Goal: Task Accomplishment & Management: Complete application form

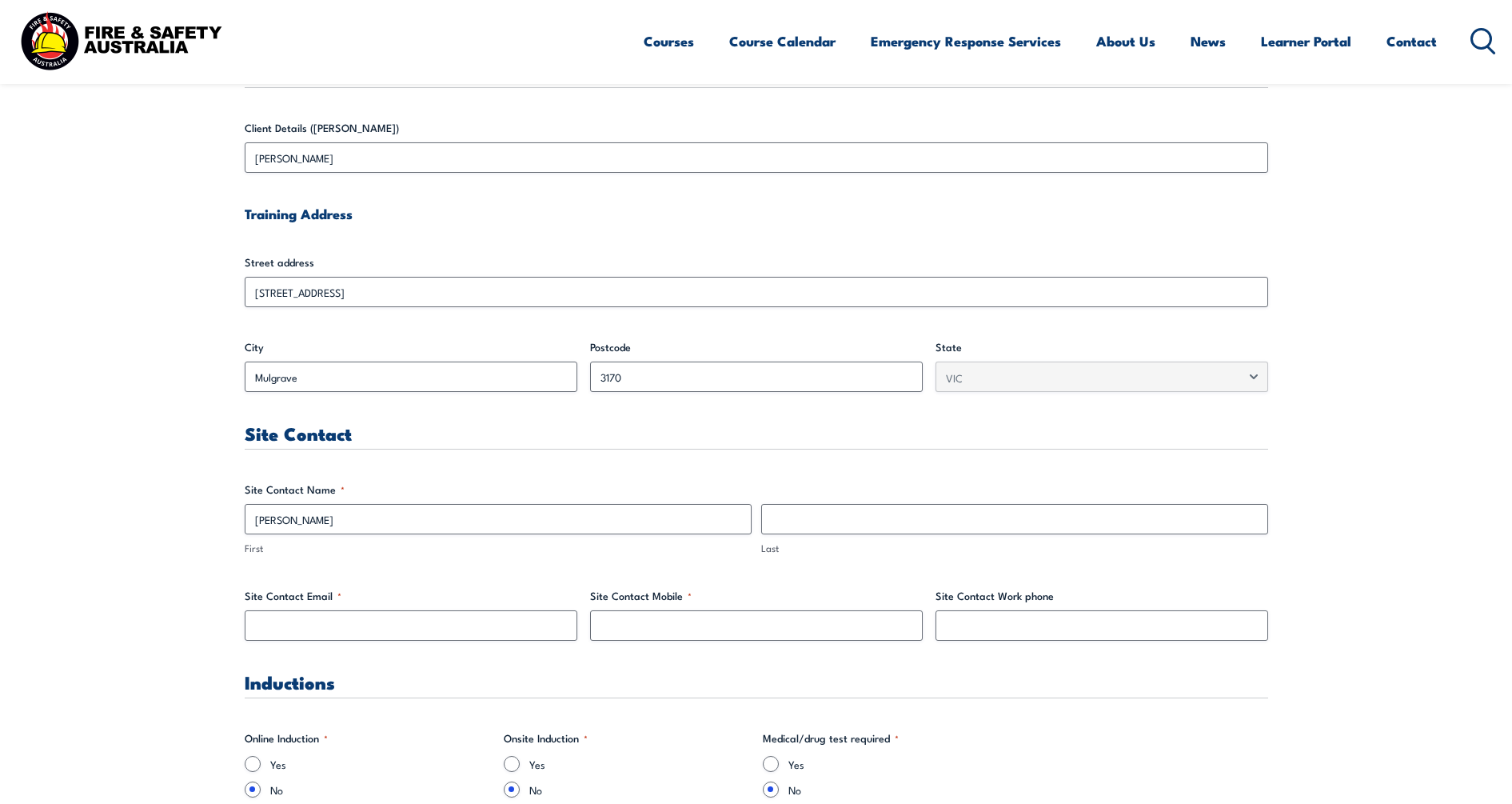
type input "[PERSON_NAME]"
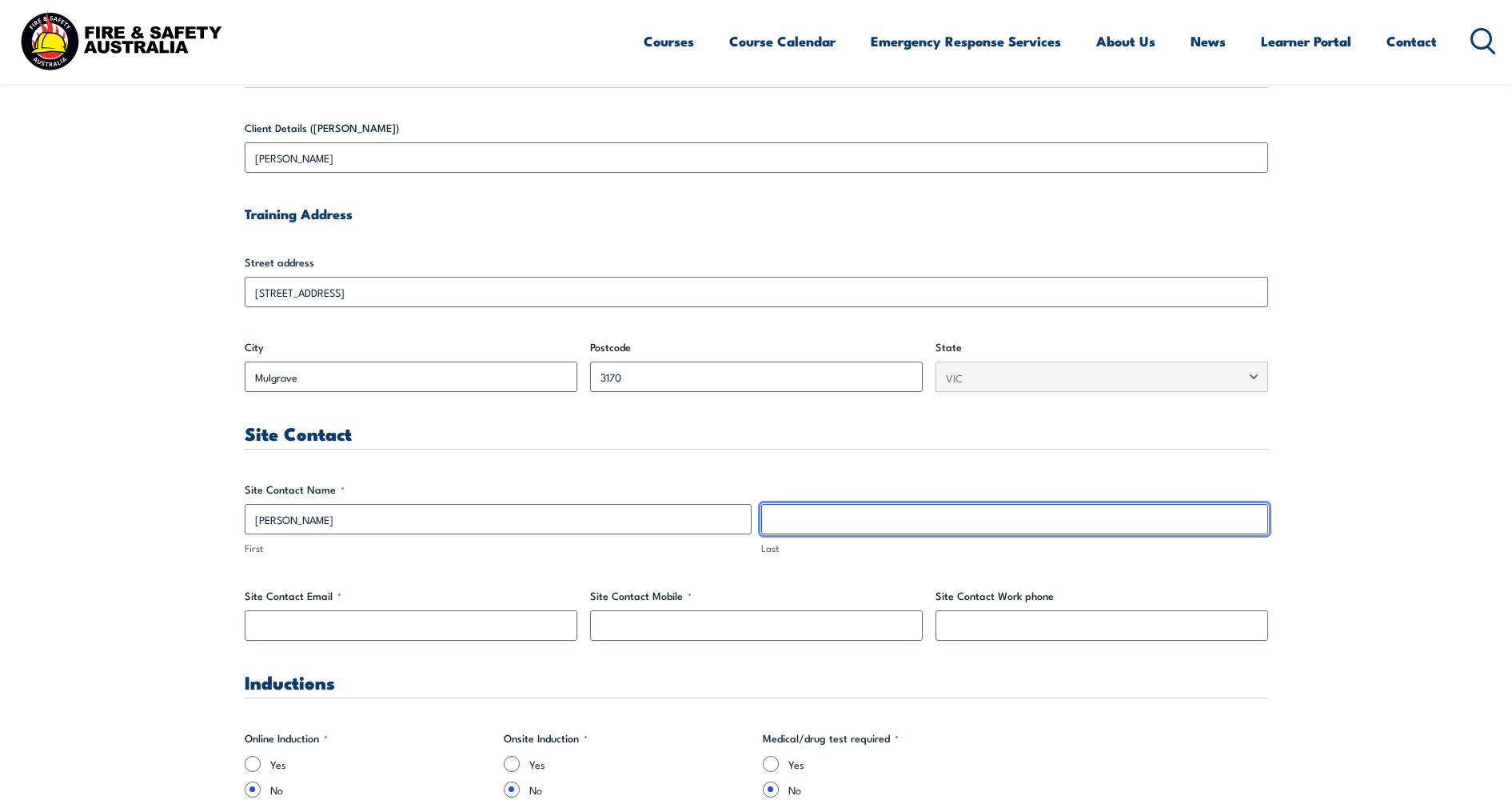
click at [833, 513] on input "Last" at bounding box center [1015, 519] width 507 height 31
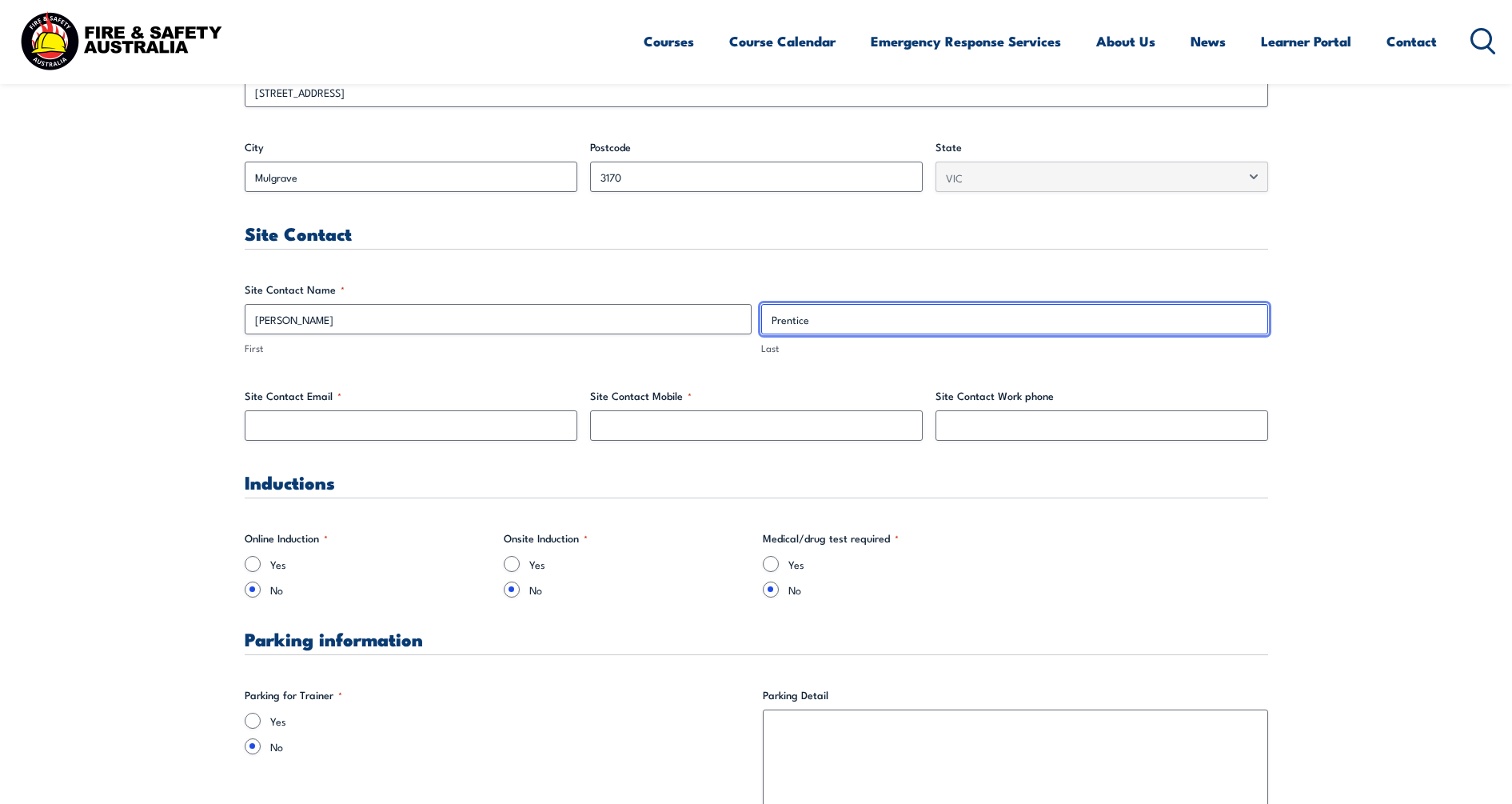
type input "Prentice"
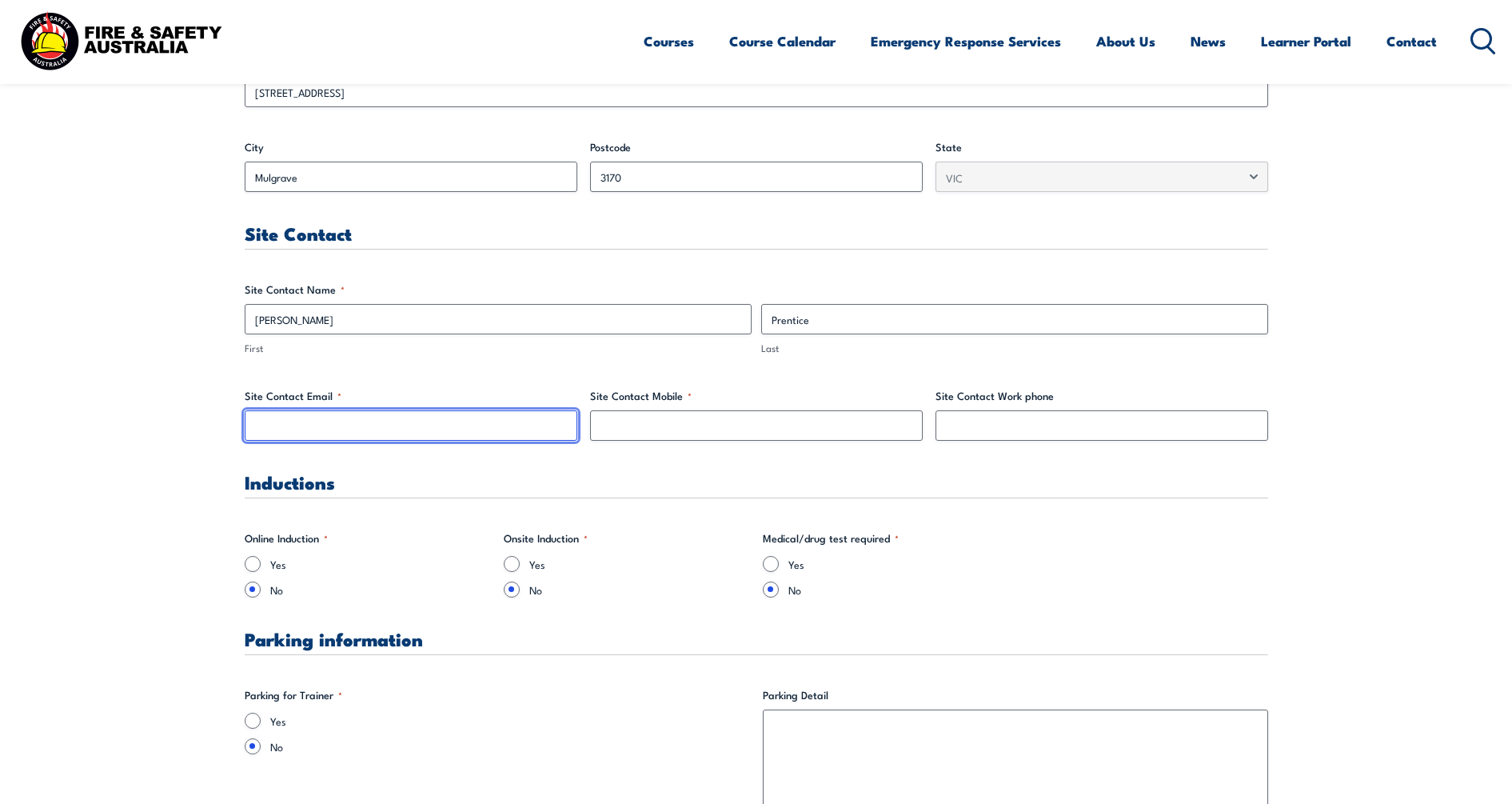
click at [494, 430] on input "Site Contact Email *" at bounding box center [411, 425] width 333 height 31
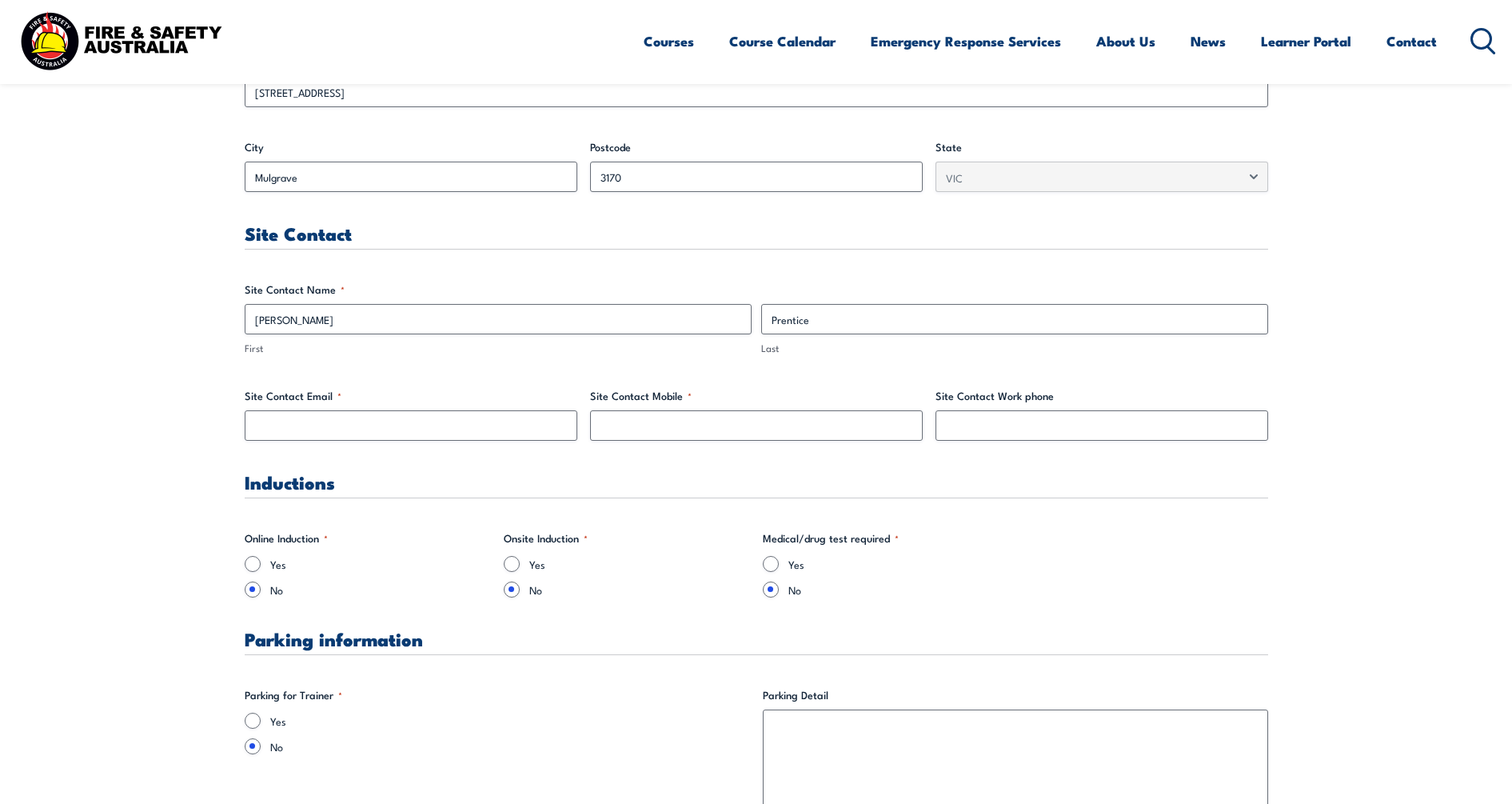
drag, startPoint x: 139, startPoint y: 428, endPoint x: 168, endPoint y: 403, distance: 38.3
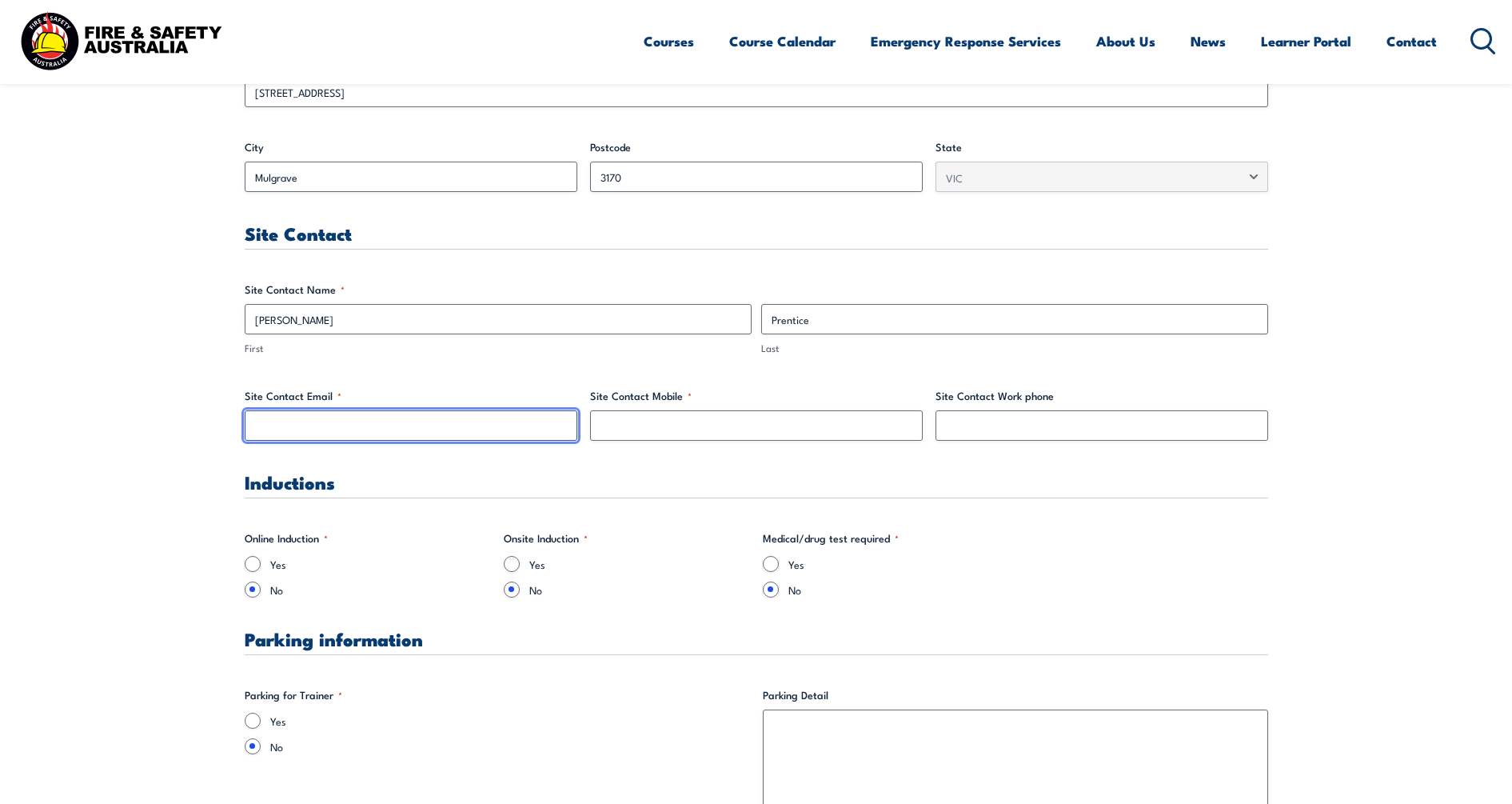
click at [323, 430] on input "Site Contact Email *" at bounding box center [411, 425] width 333 height 31
paste input "[PERSON_NAME][EMAIL_ADDRESS][PERSON_NAME][DOMAIN_NAME]"
type input "[PERSON_NAME][EMAIL_ADDRESS][PERSON_NAME][DOMAIN_NAME]"
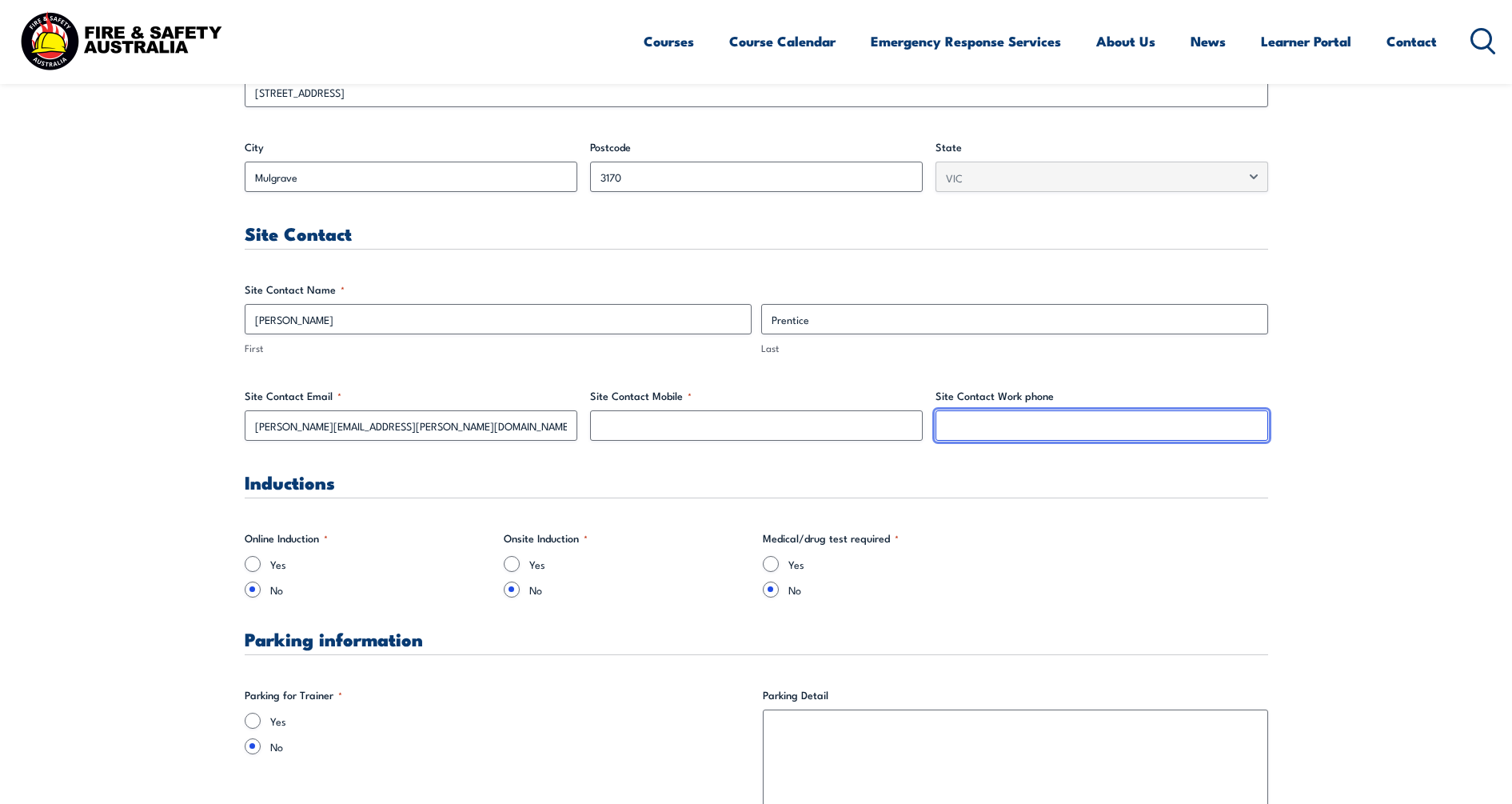
click at [1028, 429] on input "Site Contact Work phone" at bounding box center [1102, 425] width 333 height 31
paste input "1300 425 529"
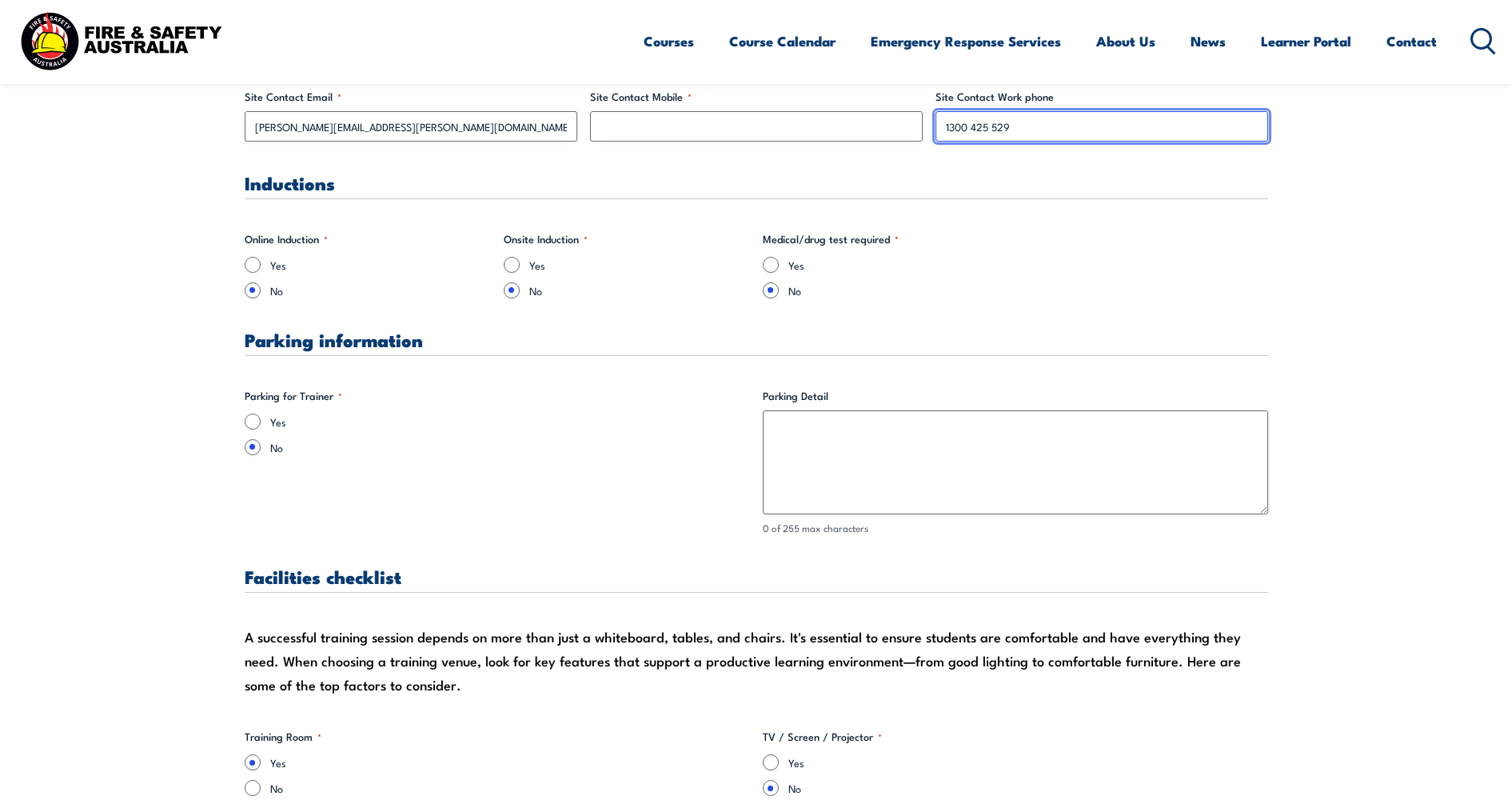
scroll to position [999, 0]
type input "1300 425 529"
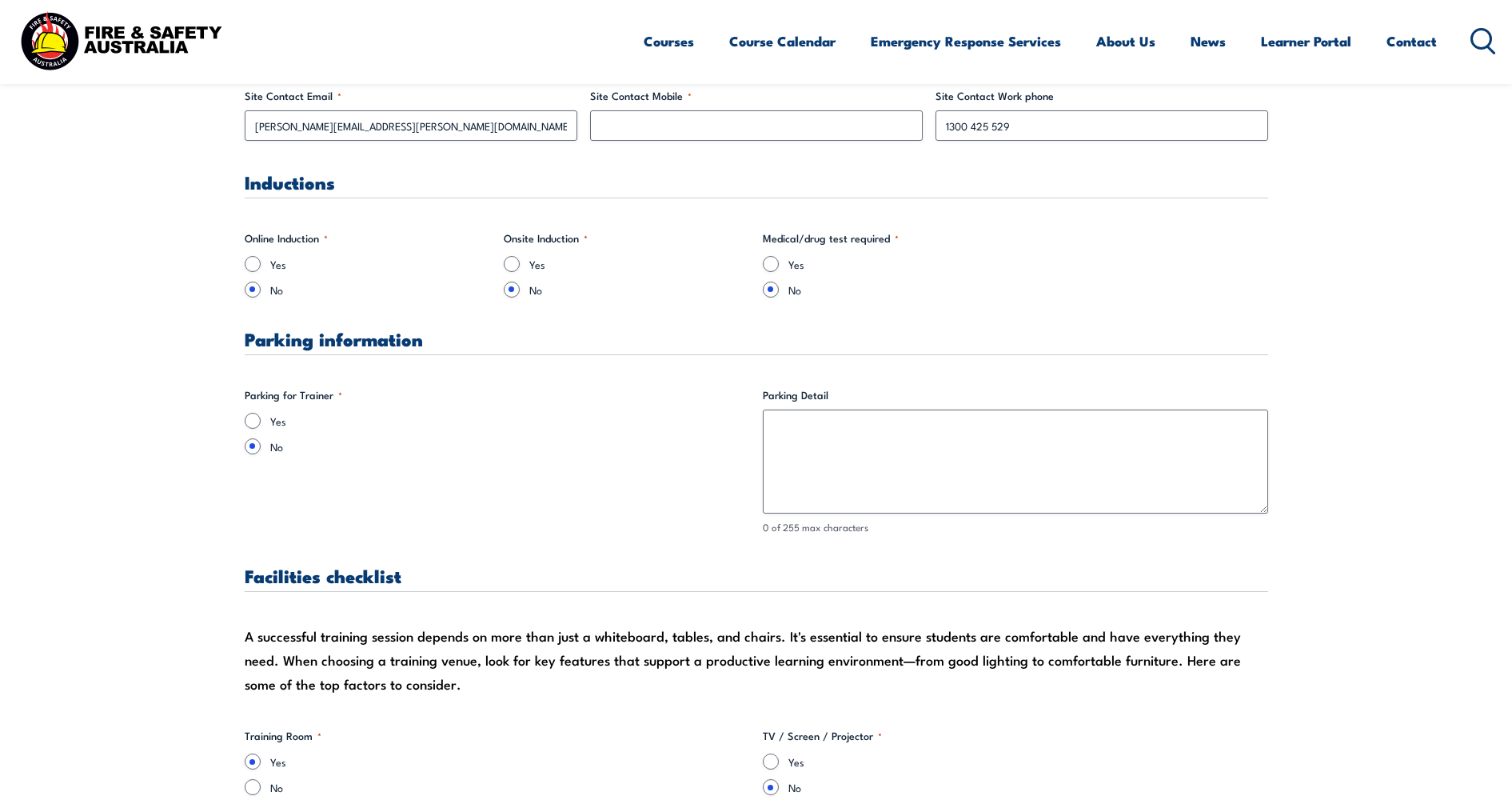
click at [268, 414] on div "Yes" at bounding box center [497, 421] width 505 height 16
click at [255, 419] on input "Yes" at bounding box center [252, 421] width 16 height 16
radio input "true"
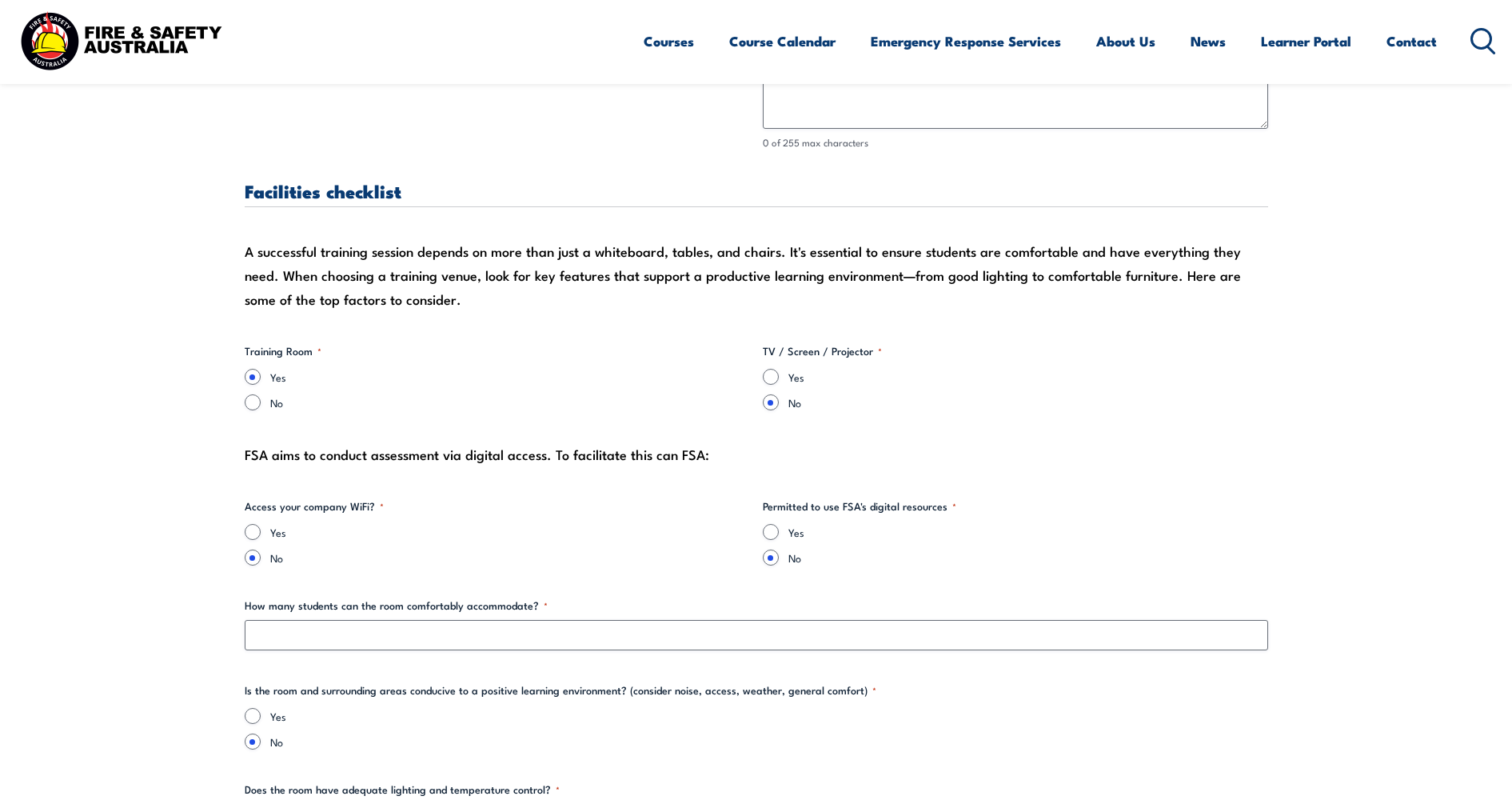
scroll to position [1399, 0]
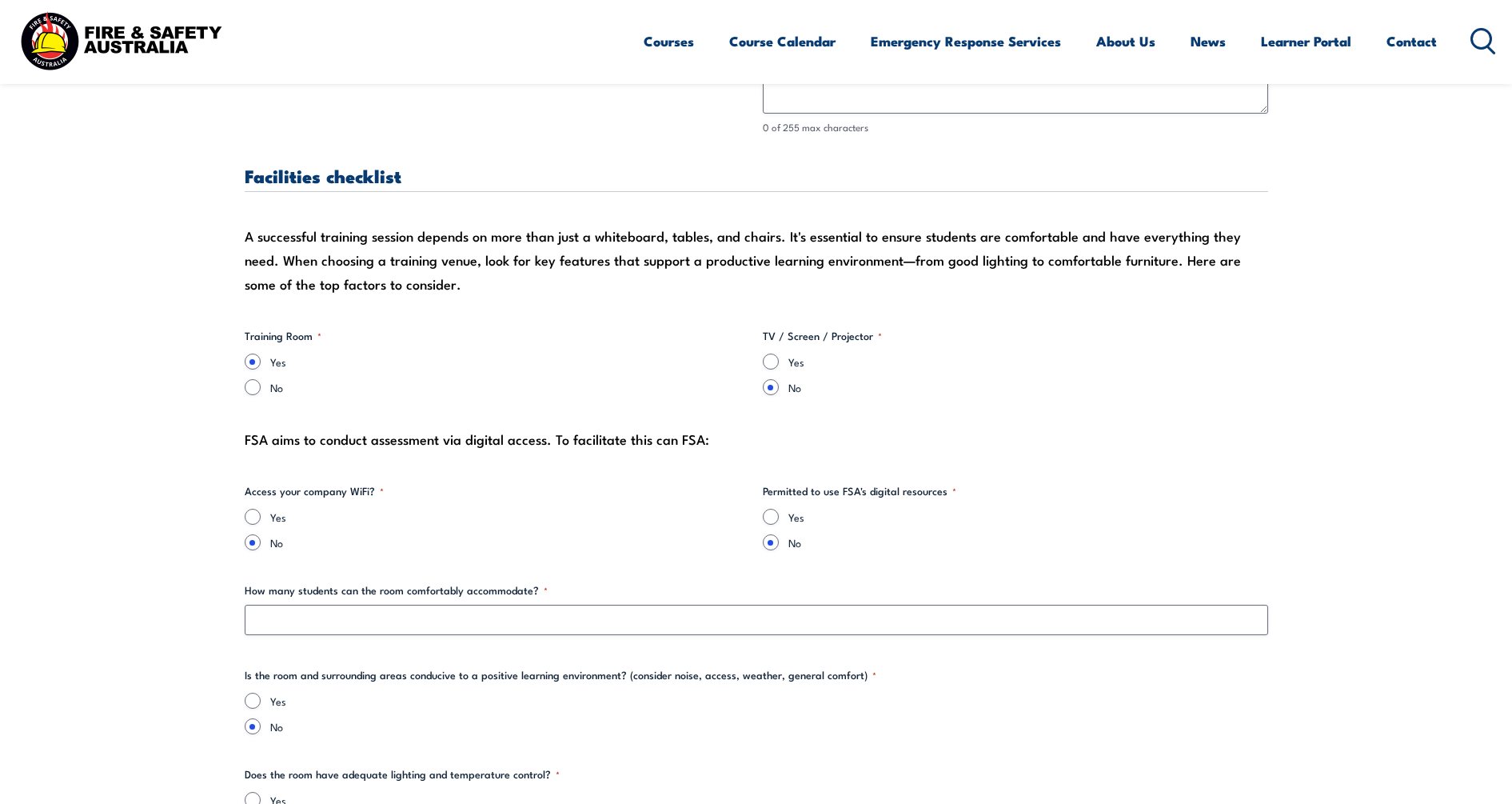
click at [270, 521] on label "Yes" at bounding box center [510, 517] width 479 height 16
click at [260, 521] on input "Yes" at bounding box center [252, 517] width 16 height 16
radio input "true"
click at [771, 515] on input "Yes" at bounding box center [770, 517] width 16 height 16
radio input "true"
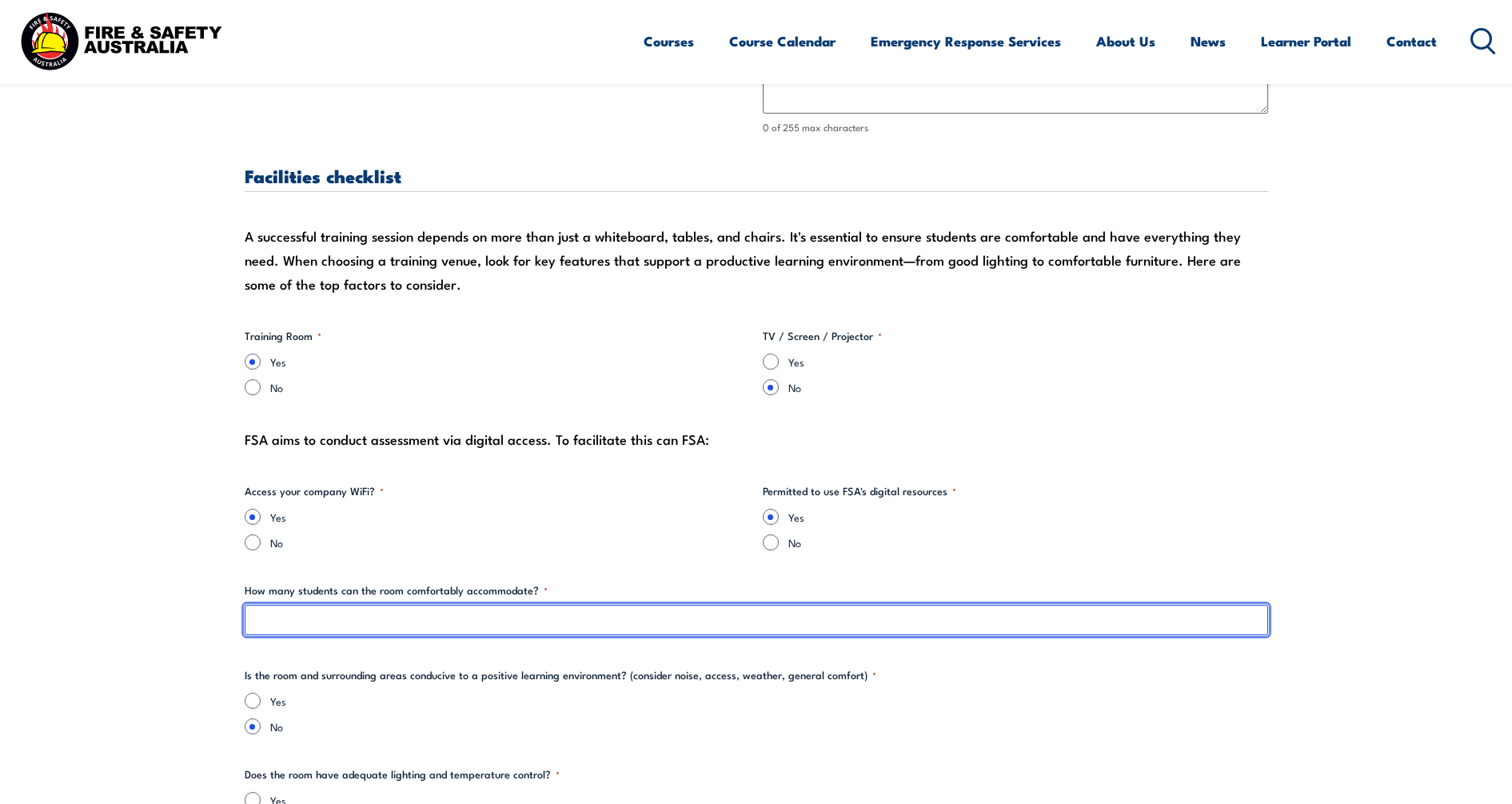
click at [505, 628] on input "How many students can the room comfortably accommodate? *" at bounding box center [756, 619] width 1024 height 31
type input "15"
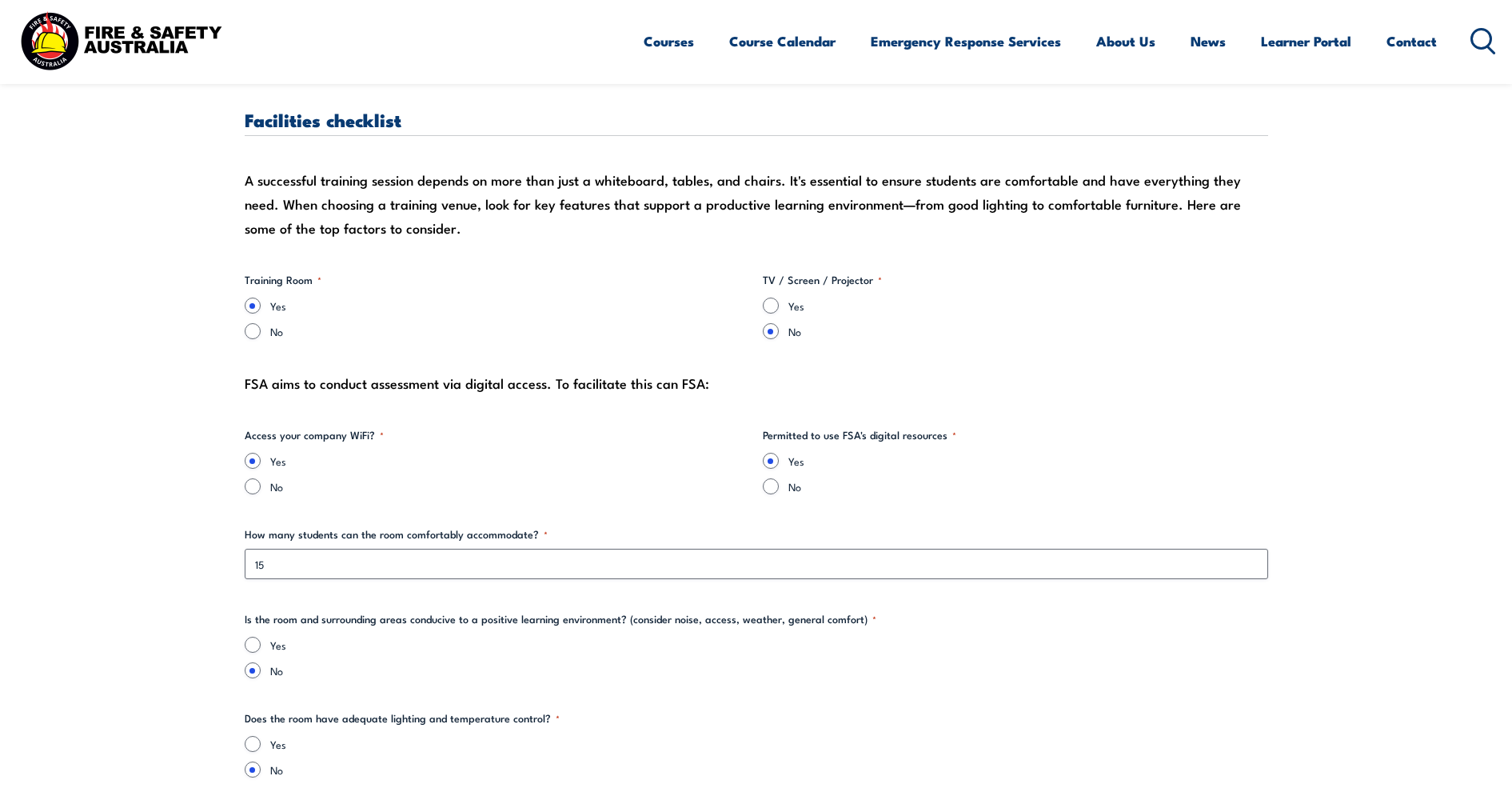
scroll to position [1599, 0]
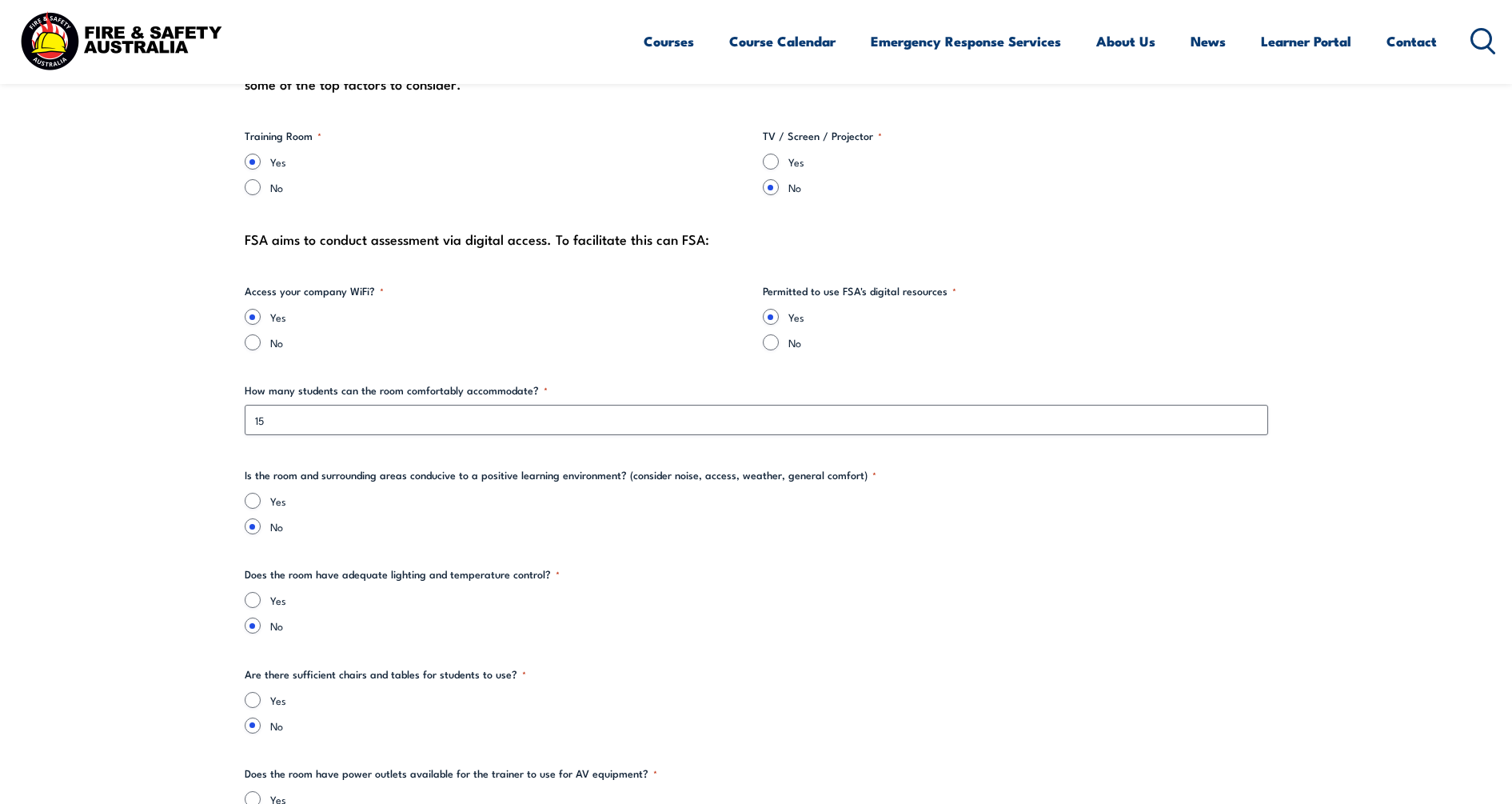
click at [271, 601] on label "Yes" at bounding box center [769, 600] width 998 height 16
click at [260, 601] on input "Yes" at bounding box center [252, 600] width 16 height 16
radio input "true"
click at [267, 700] on div "Yes" at bounding box center [756, 699] width 1024 height 16
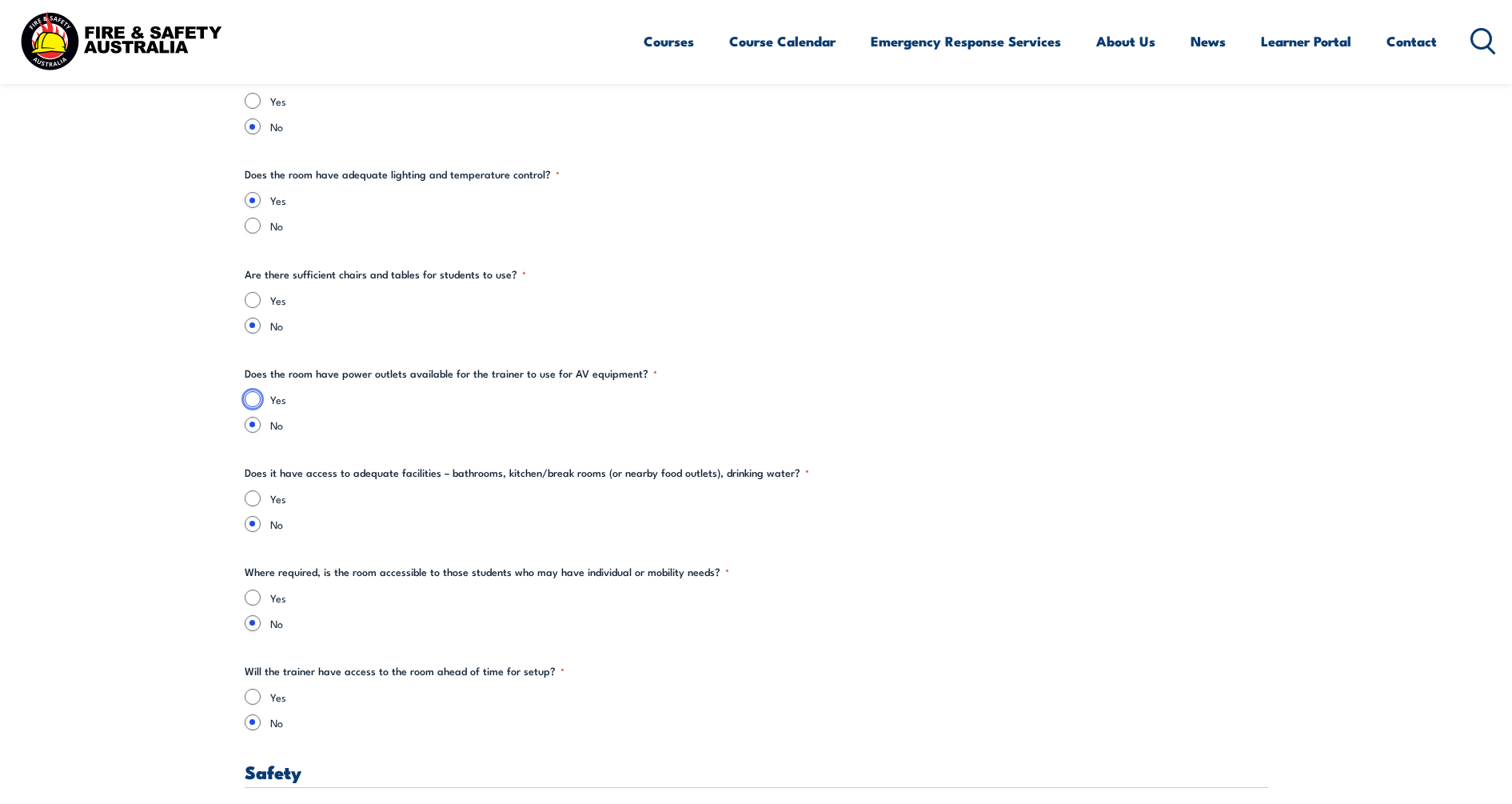
click at [250, 397] on input "Yes" at bounding box center [252, 399] width 16 height 16
radio input "true"
click at [263, 503] on div "Yes" at bounding box center [756, 498] width 1024 height 16
click at [253, 498] on input "Yes" at bounding box center [252, 498] width 16 height 16
radio input "true"
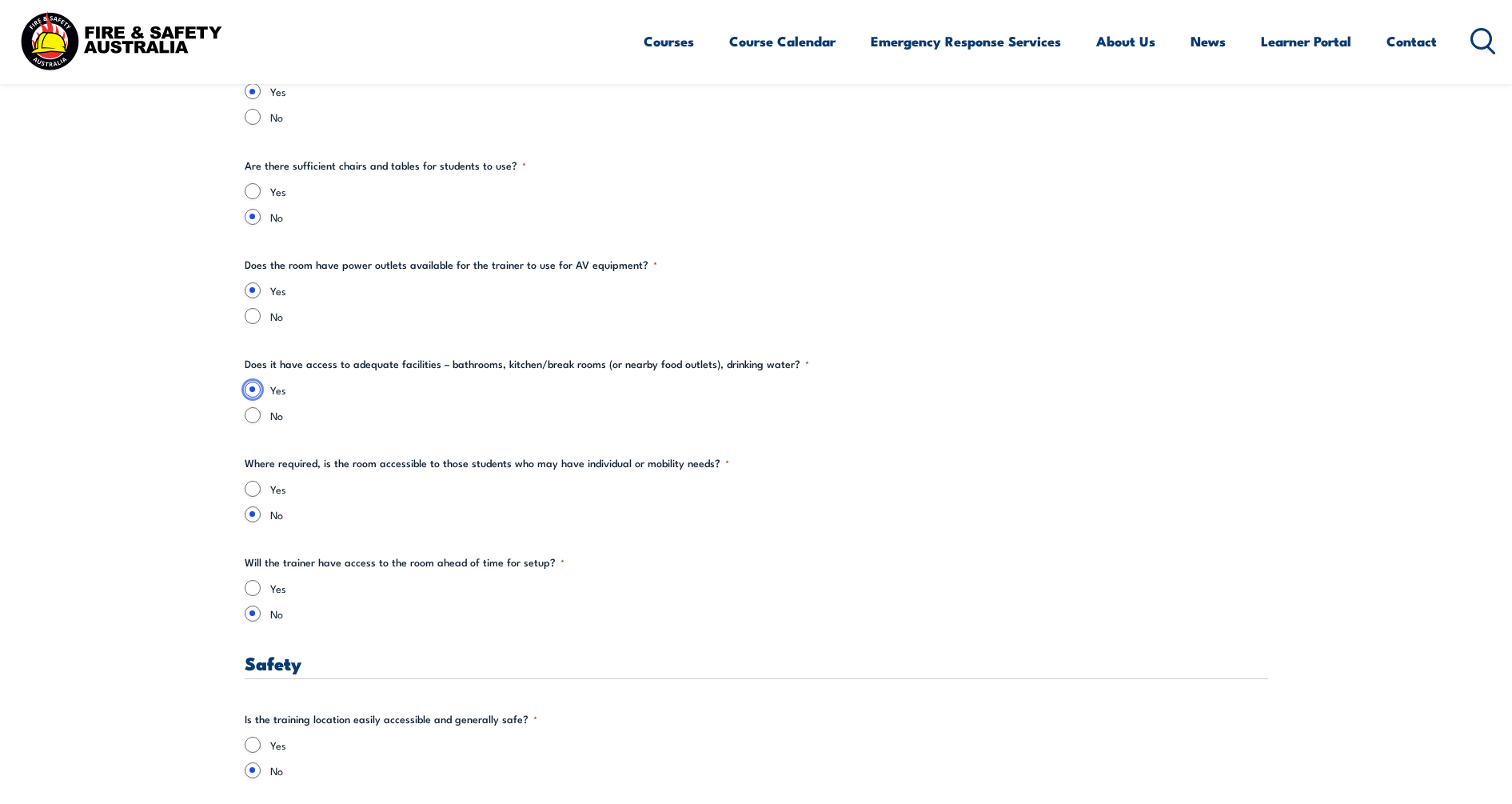
scroll to position [2199, 0]
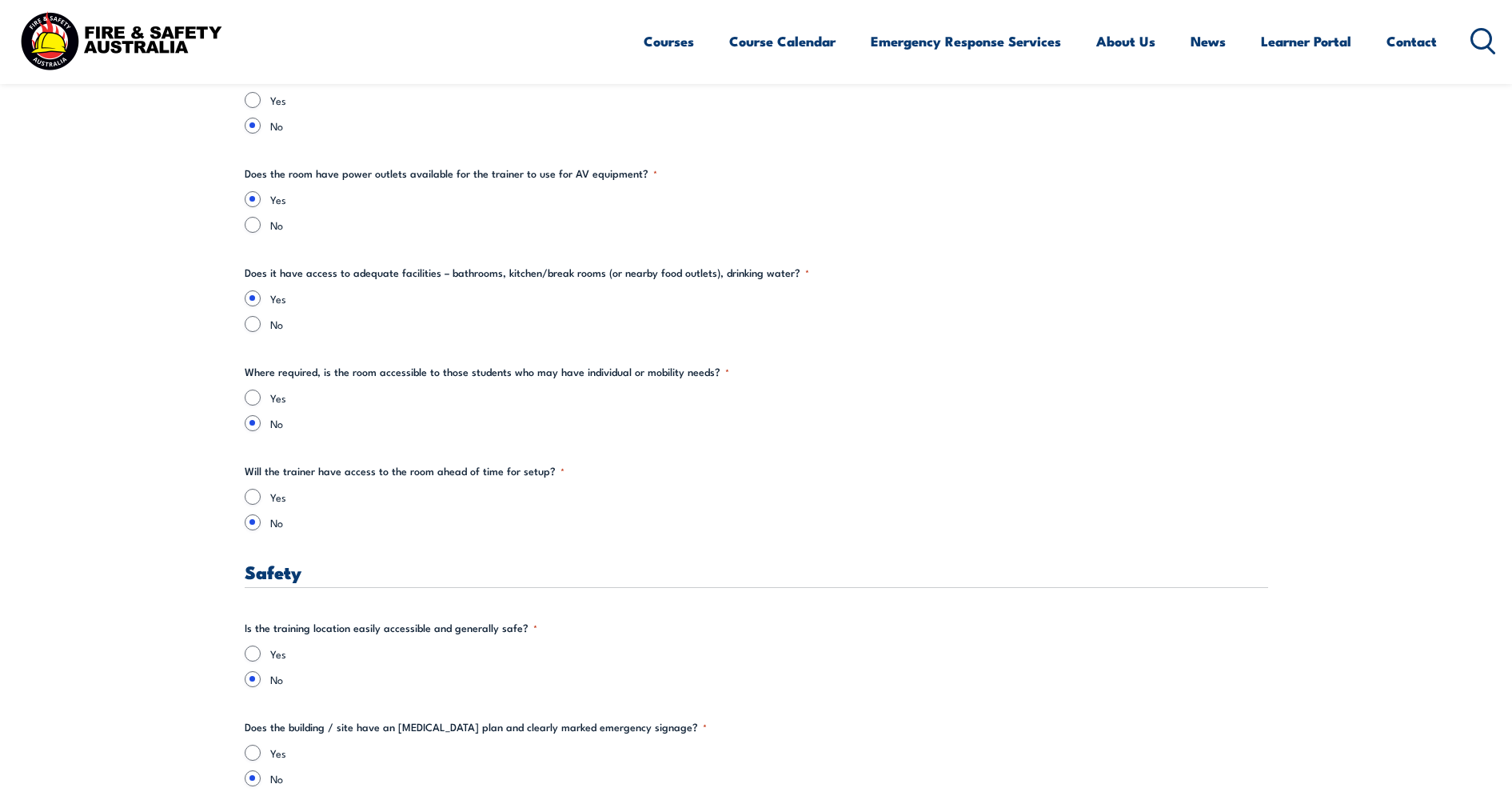
click at [272, 496] on label "Yes" at bounding box center [769, 496] width 998 height 16
click at [260, 496] on input "Yes" at bounding box center [252, 496] width 16 height 16
radio input "true"
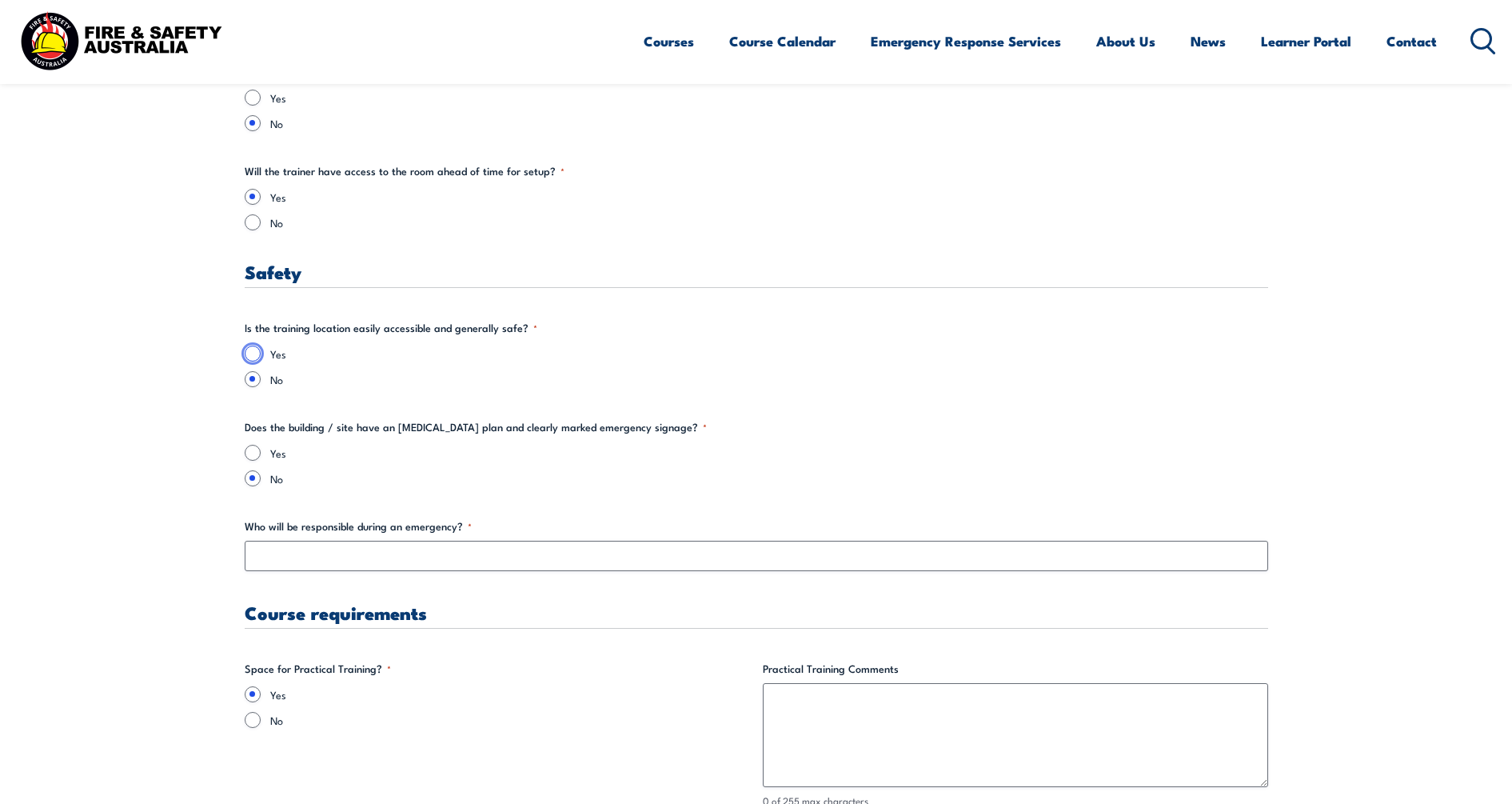
click at [257, 353] on input "Yes" at bounding box center [252, 353] width 16 height 16
radio input "true"
click at [263, 452] on div "Yes" at bounding box center [756, 452] width 1024 height 16
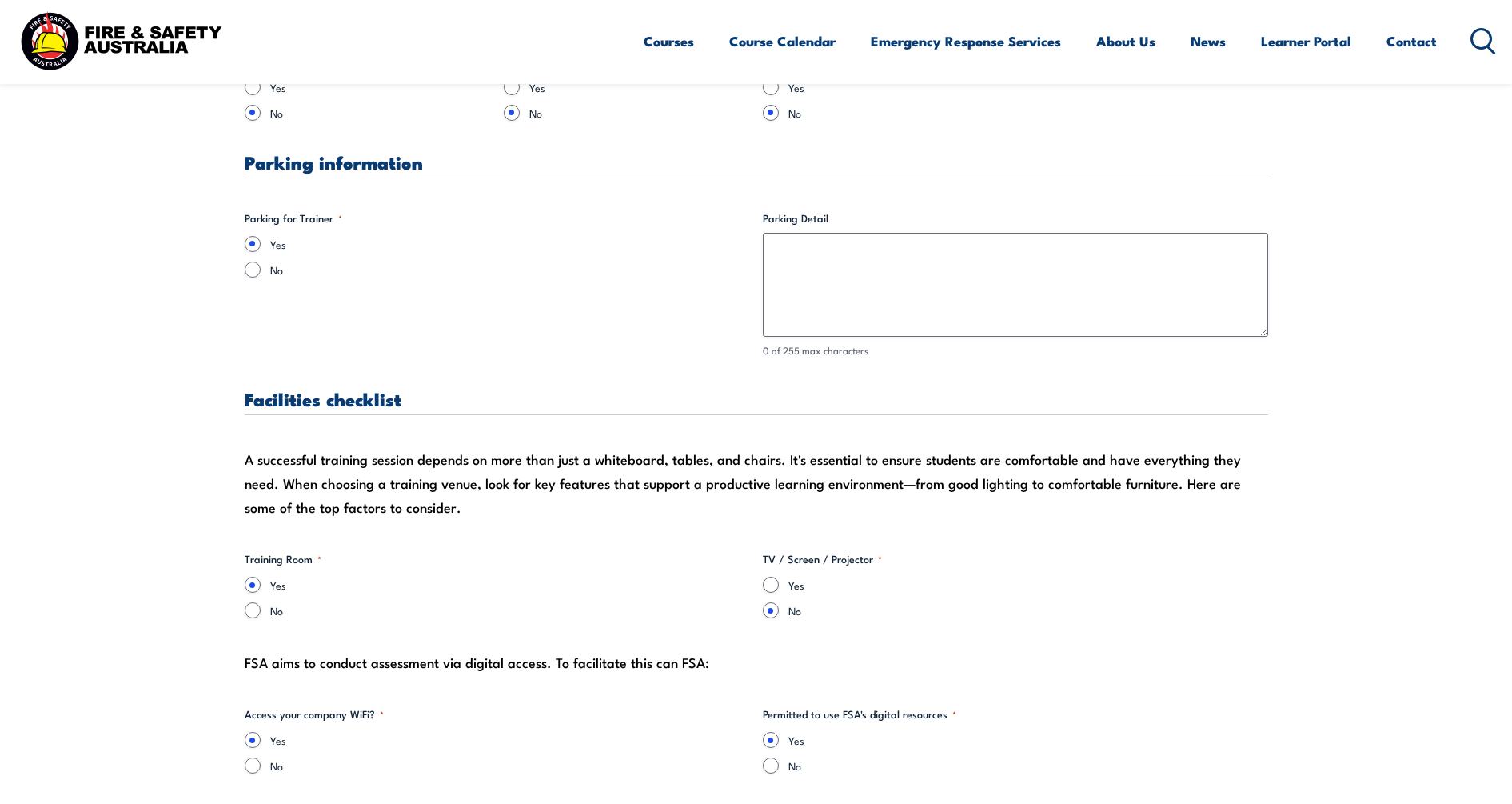
scroll to position [799, 0]
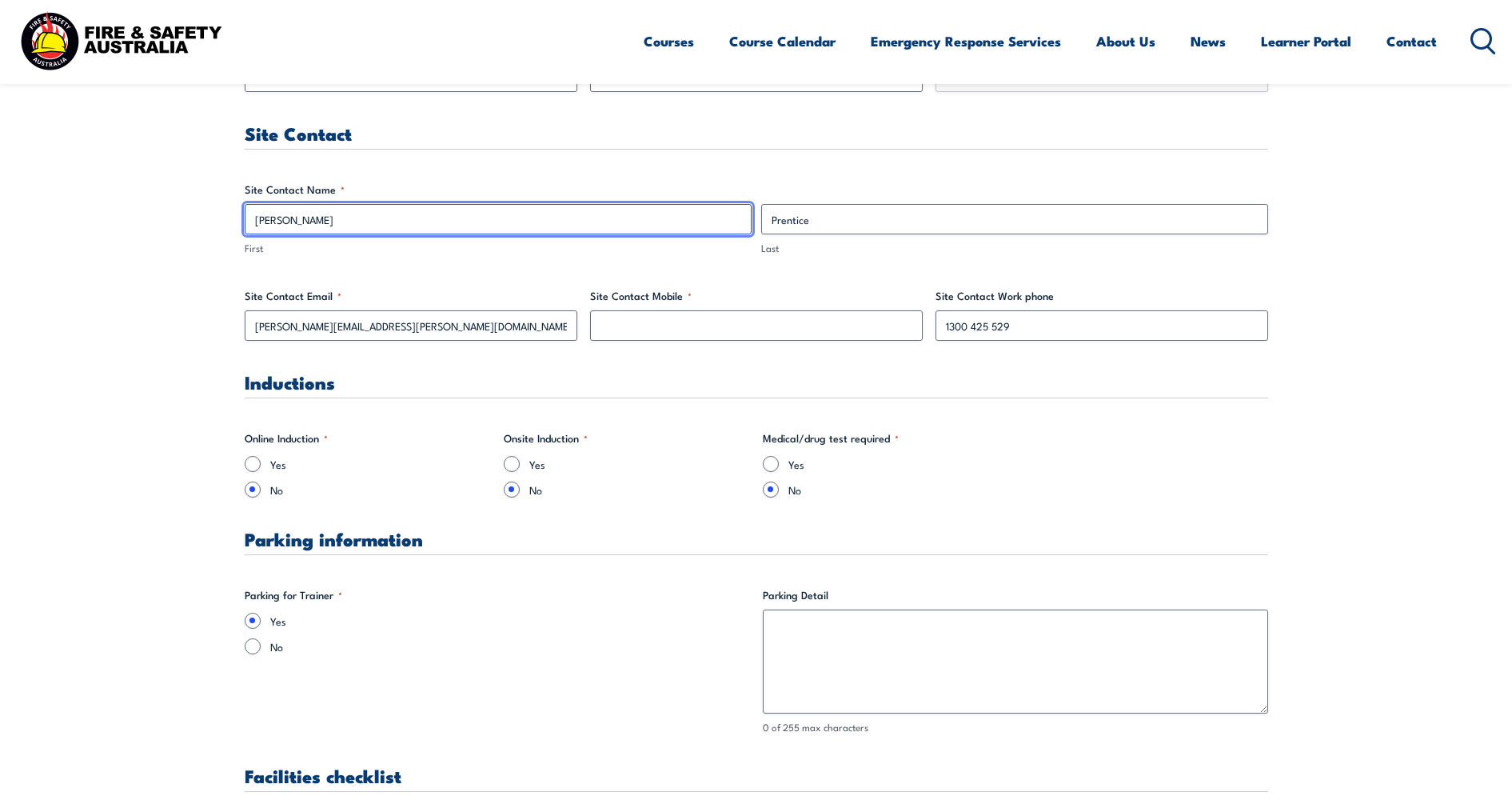
drag, startPoint x: 306, startPoint y: 218, endPoint x: 176, endPoint y: 232, distance: 130.8
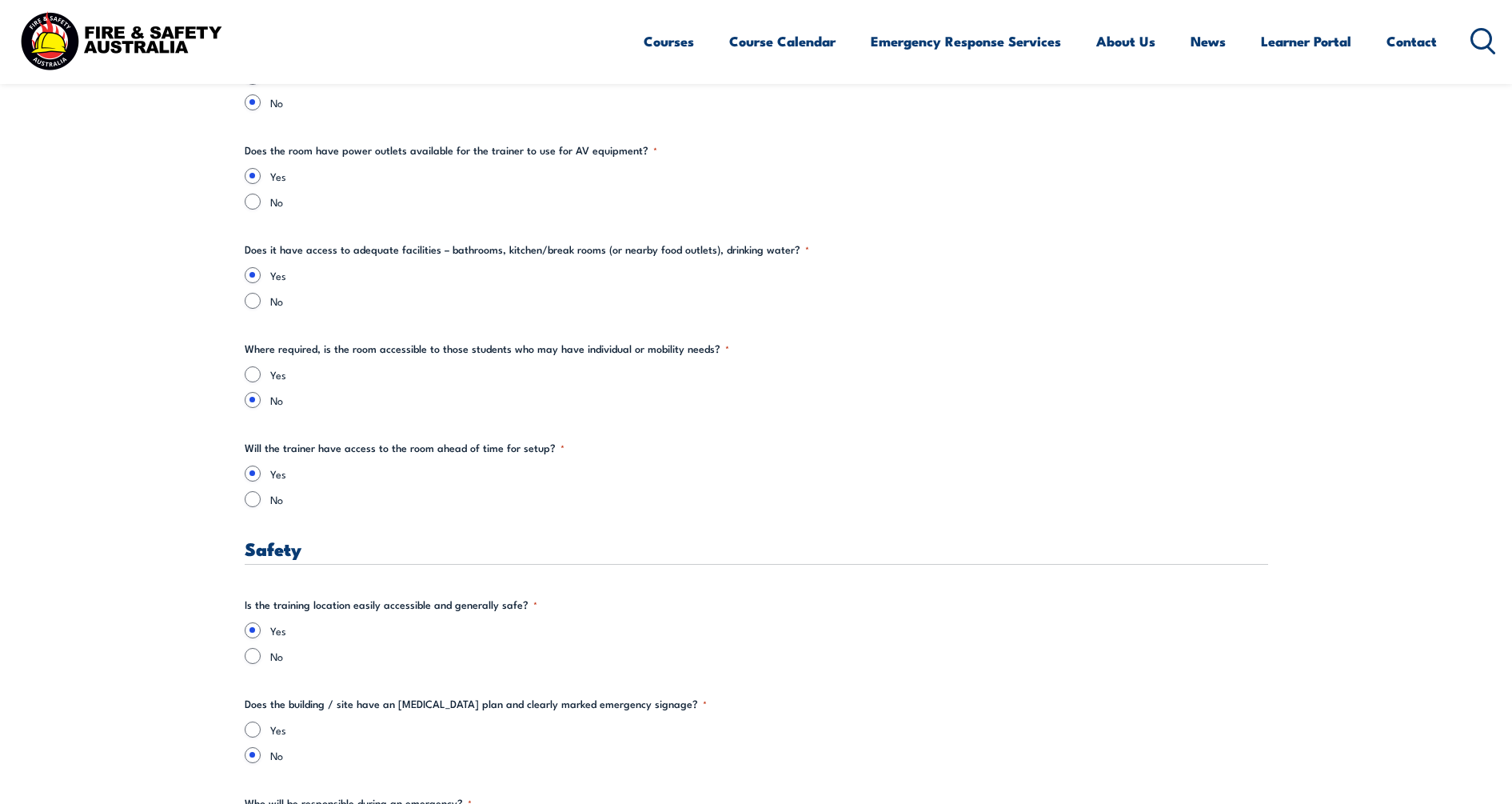
scroll to position [2498, 0]
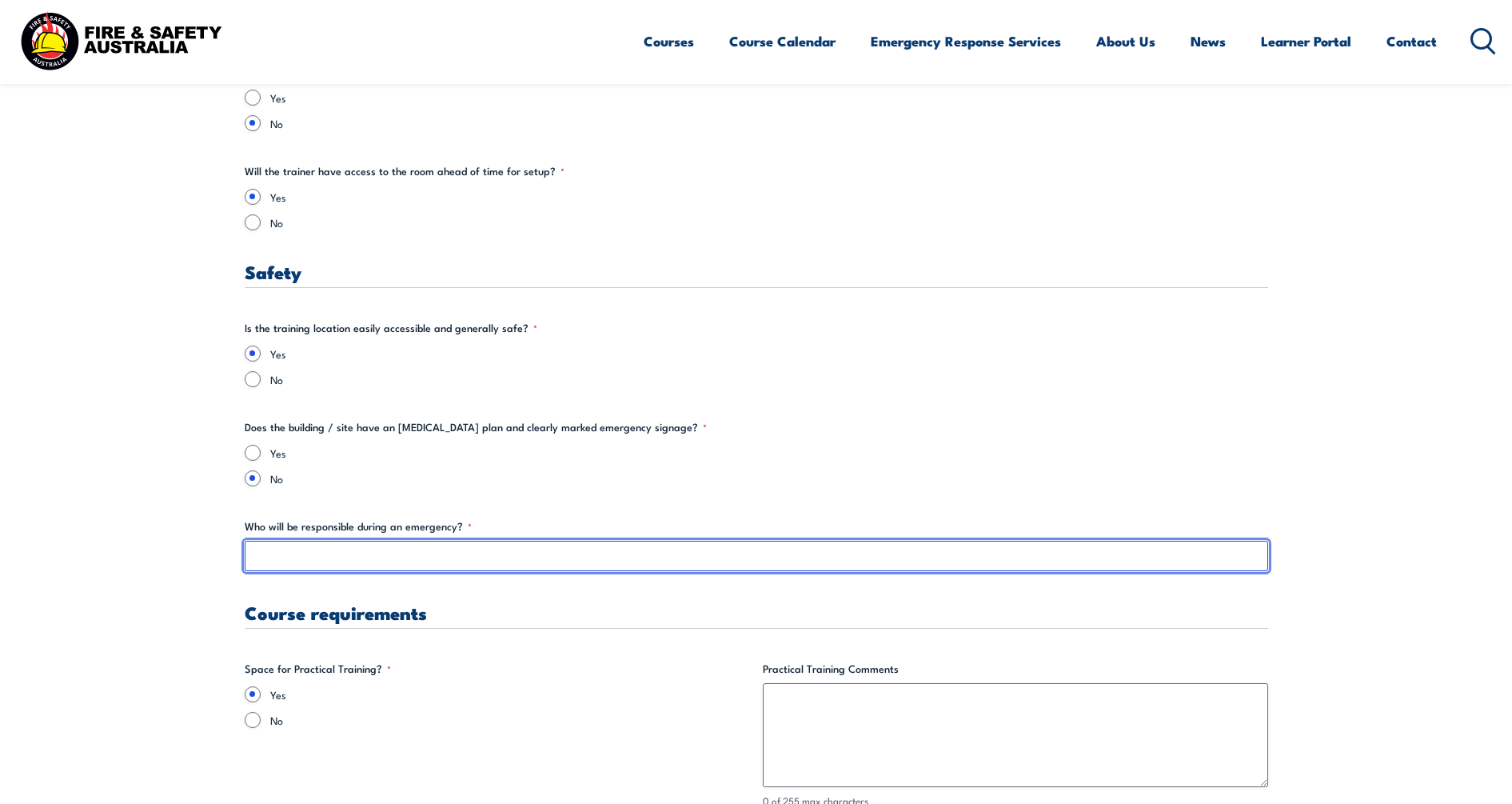
click at [330, 557] on input "Who will be responsible during an emergency? *" at bounding box center [756, 555] width 1024 height 31
paste input "[PERSON_NAME]"
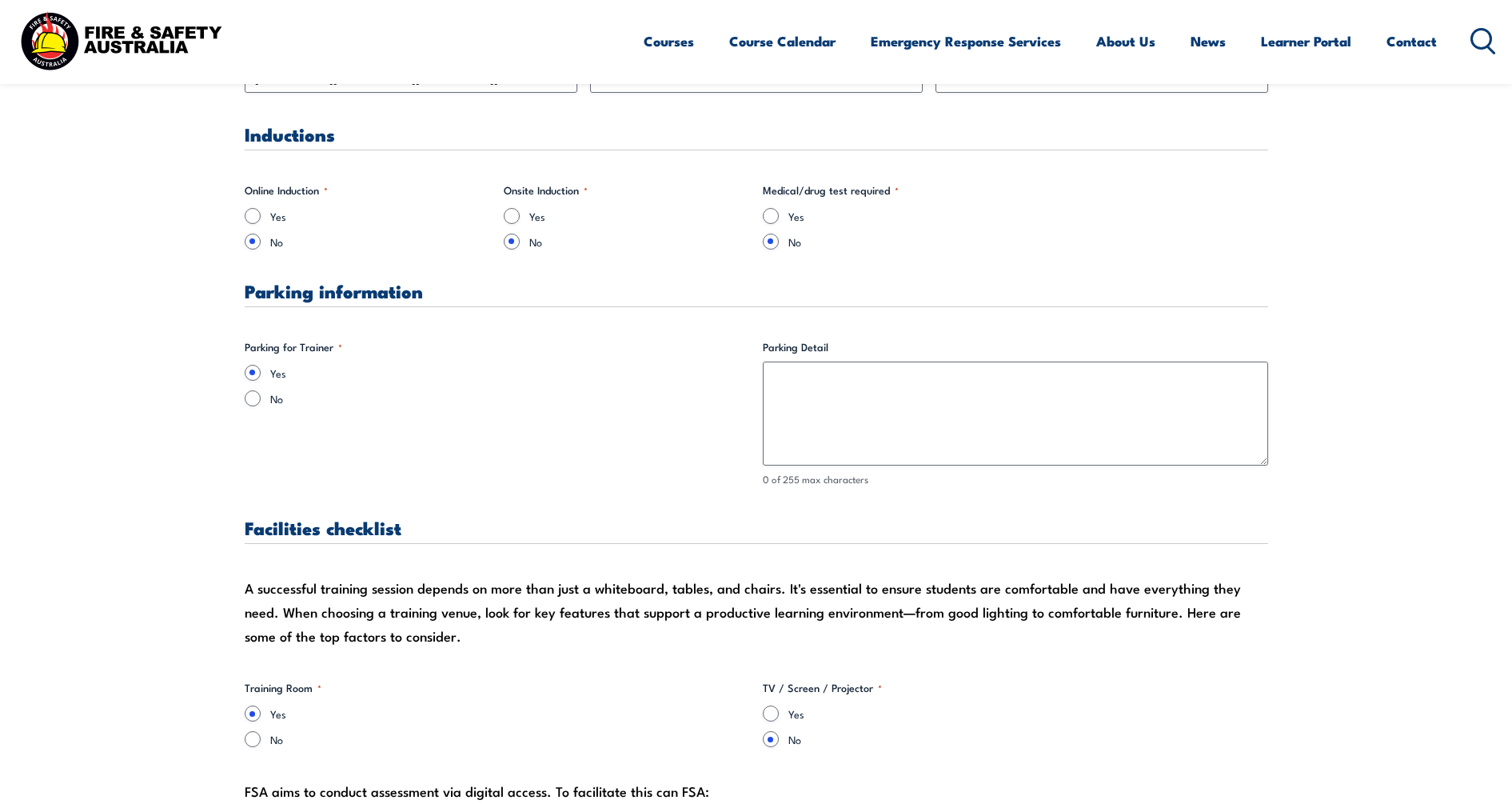
scroll to position [899, 0]
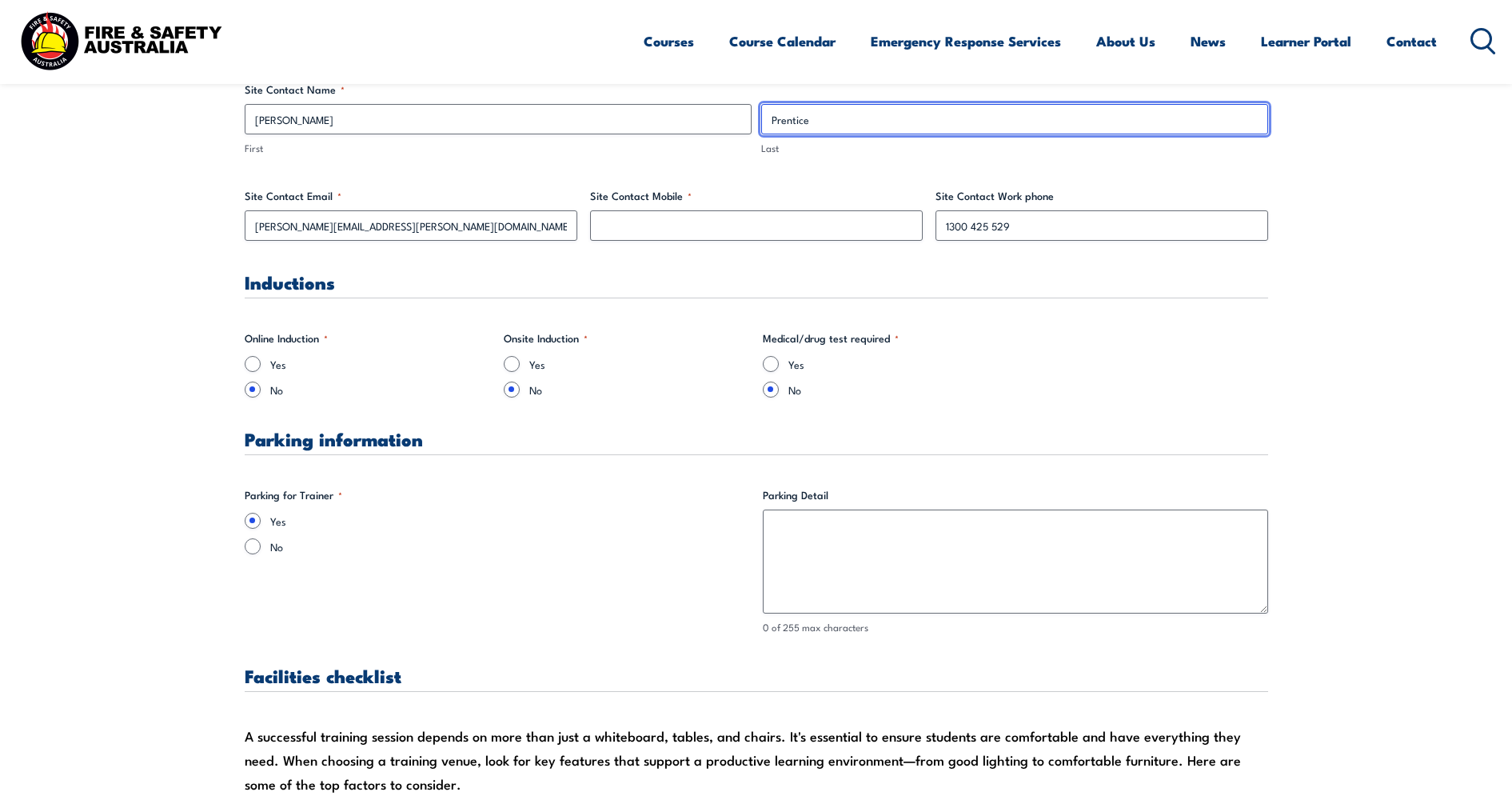
drag, startPoint x: 820, startPoint y: 120, endPoint x: 737, endPoint y: 131, distance: 83.7
click at [740, 119] on div "[PERSON_NAME] First Prentice Last" at bounding box center [756, 130] width 1033 height 51
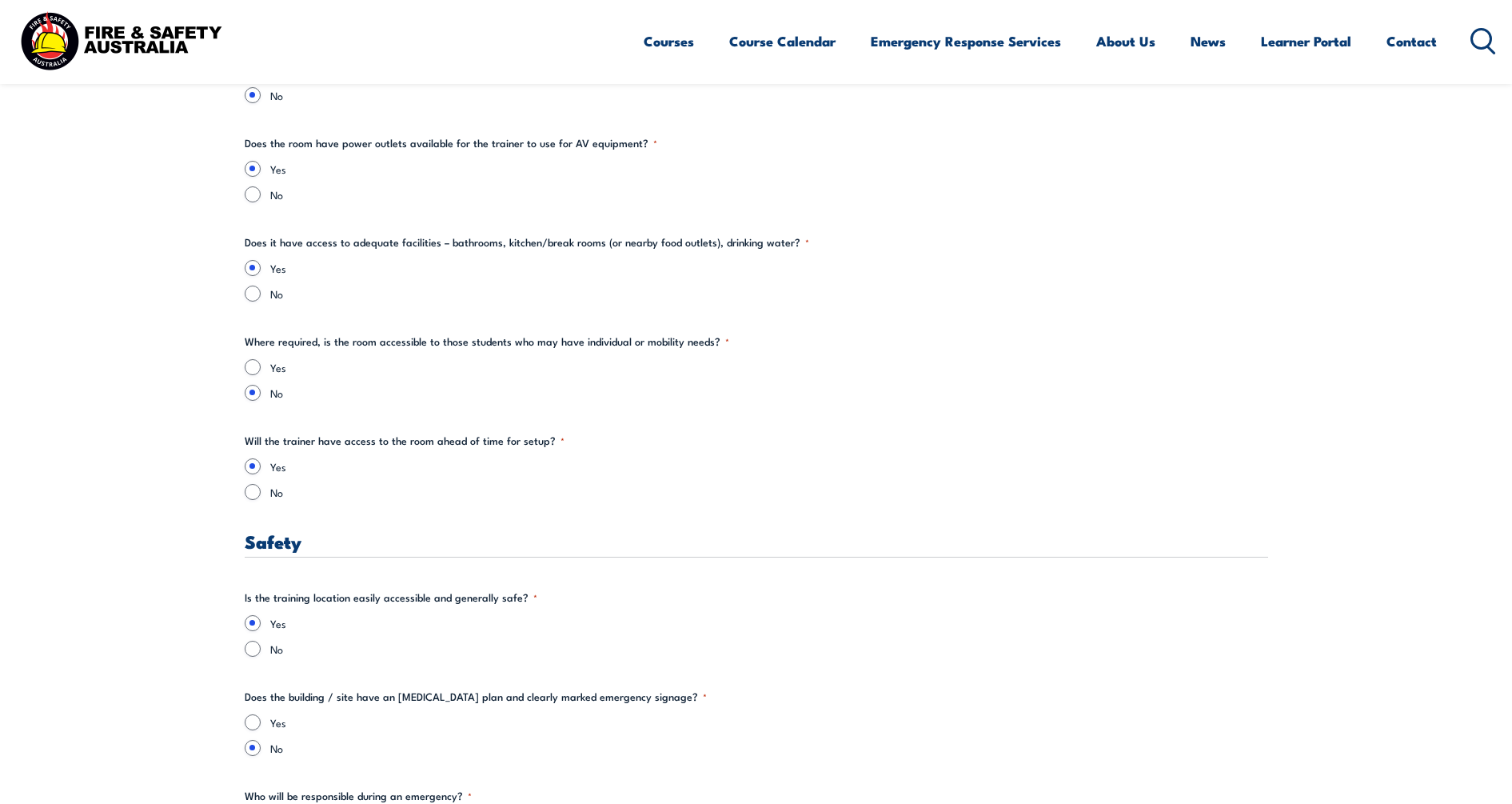
scroll to position [2698, 0]
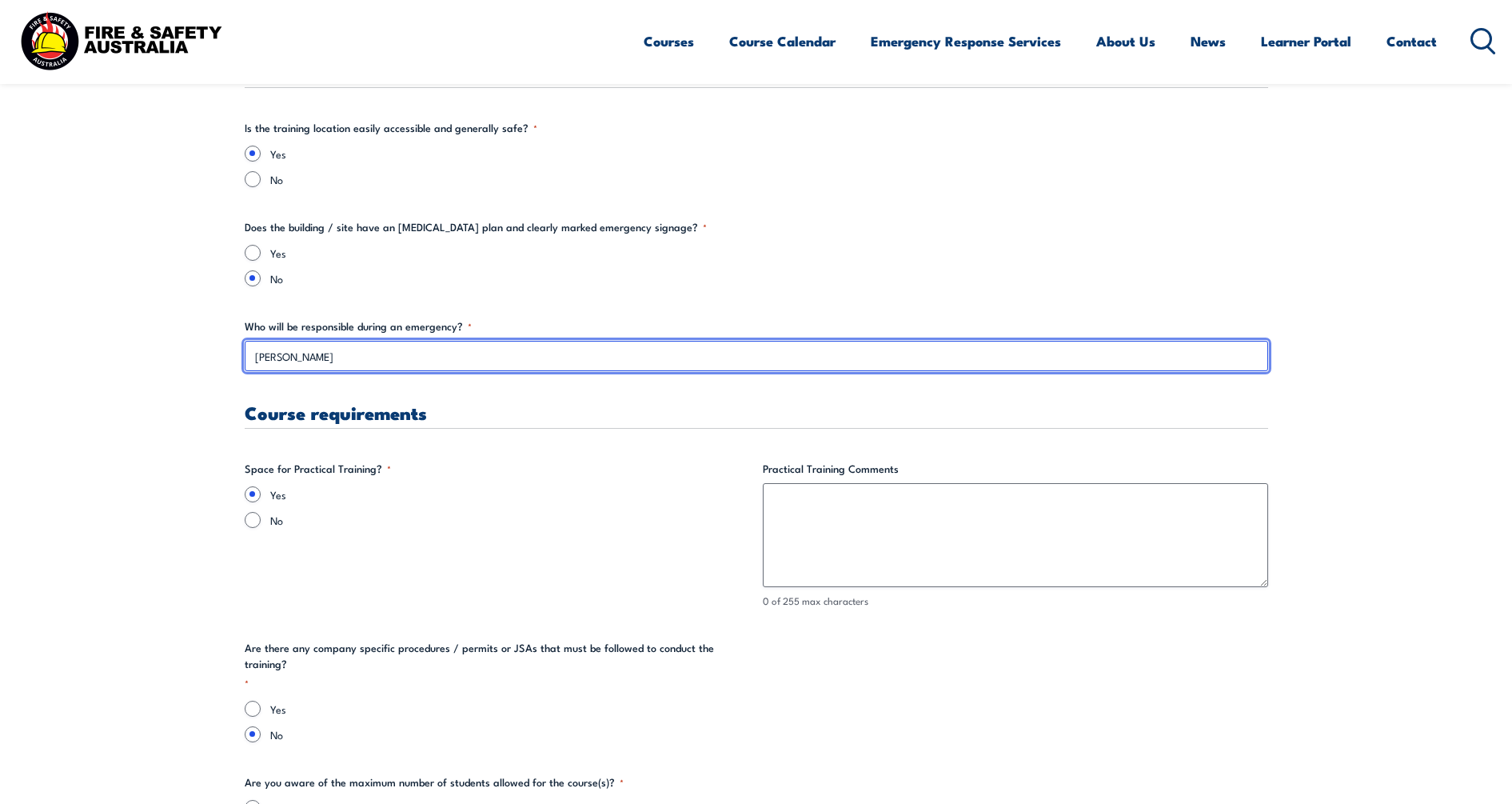
click at [468, 358] on input "[PERSON_NAME]" at bounding box center [756, 355] width 1024 height 31
paste input "Prentice"
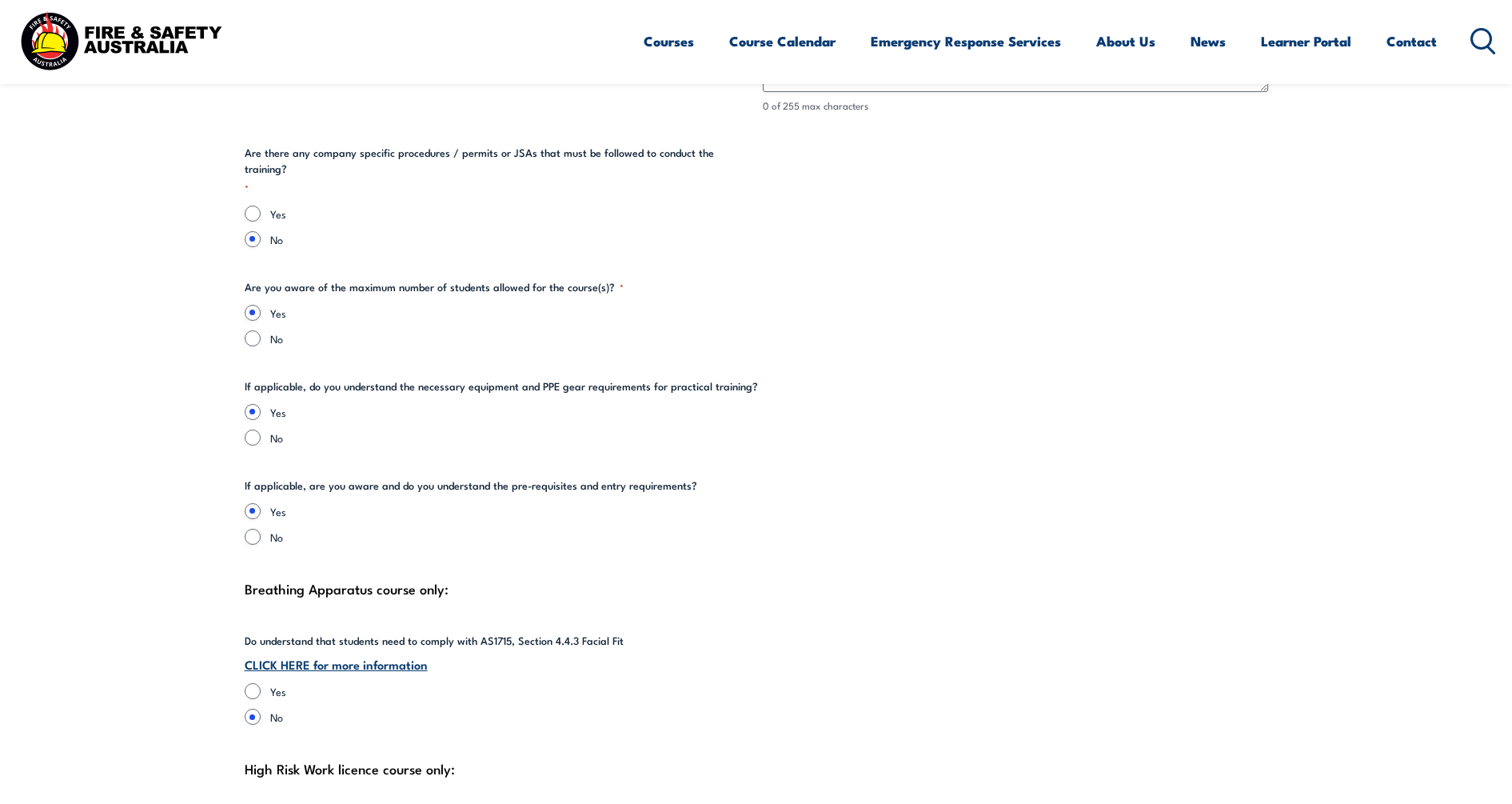
scroll to position [3198, 0]
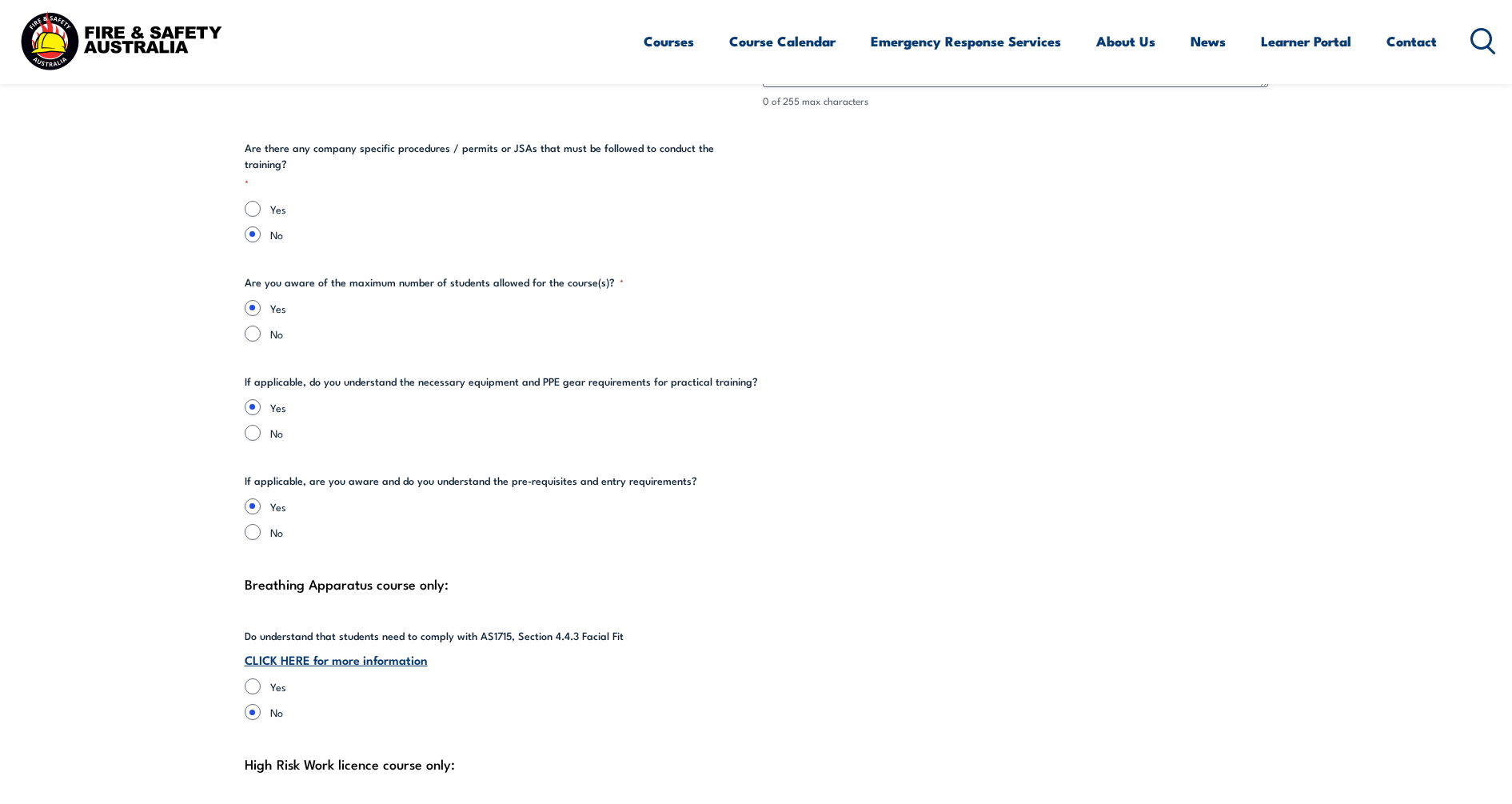
type input "[PERSON_NAME]"
click at [323, 650] on link "CLICK HERE for more information" at bounding box center [336, 658] width 183 height 18
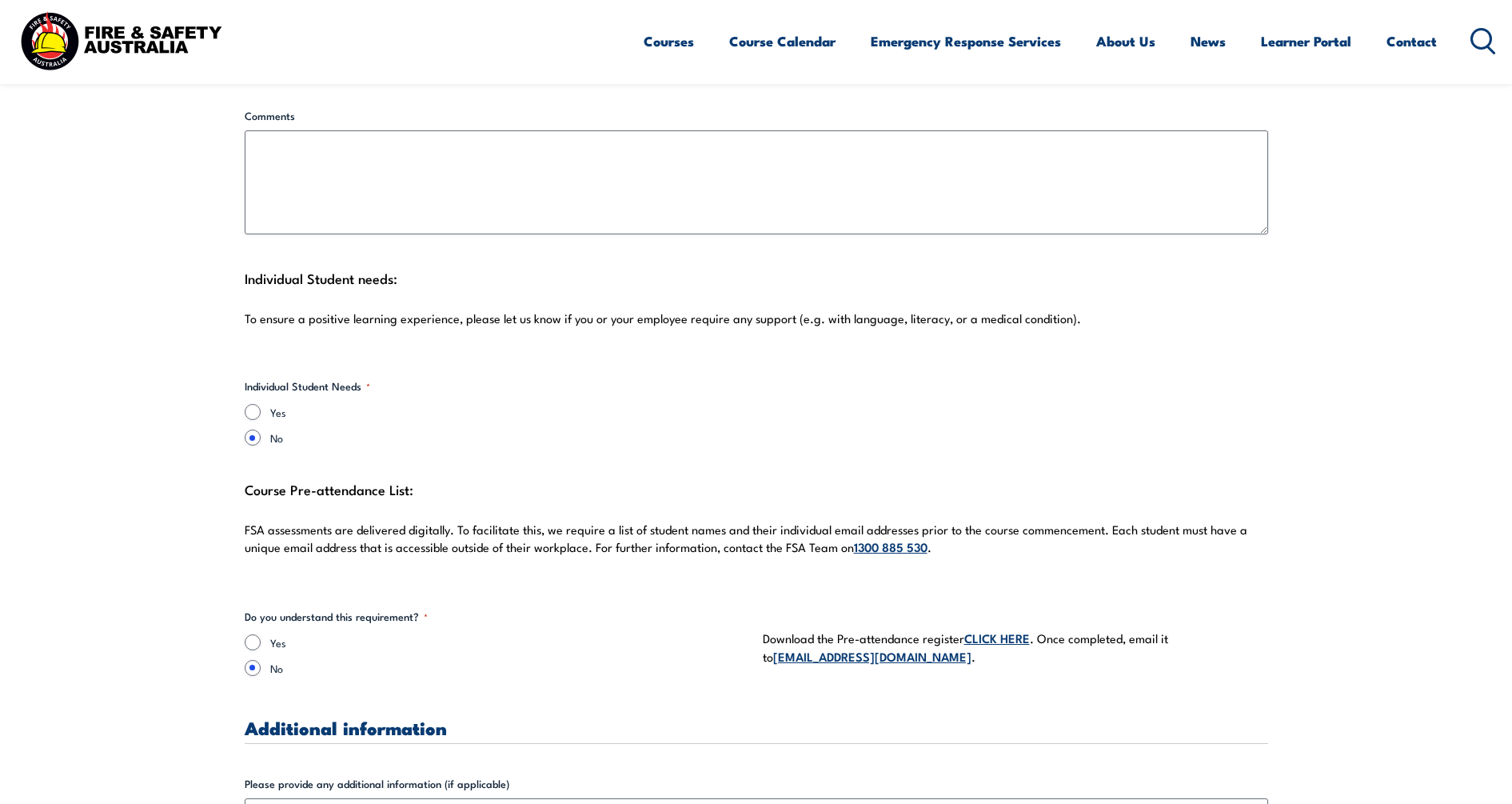
scroll to position [4097, 0]
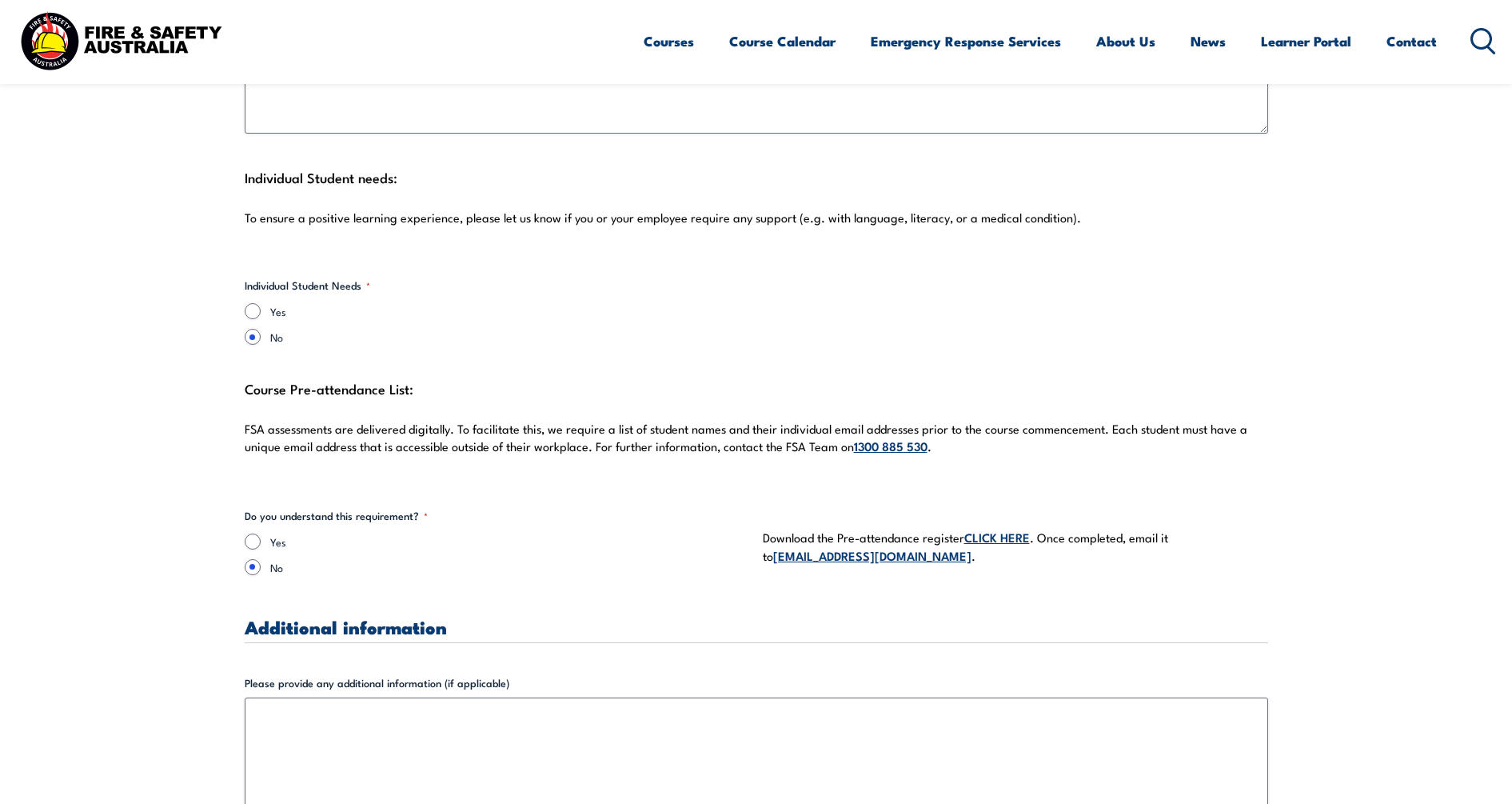
click at [268, 534] on div "Yes No" at bounding box center [497, 554] width 505 height 42
click at [256, 534] on input "Yes" at bounding box center [252, 542] width 16 height 16
radio input "true"
click at [996, 528] on link "CLICK HERE" at bounding box center [997, 537] width 65 height 18
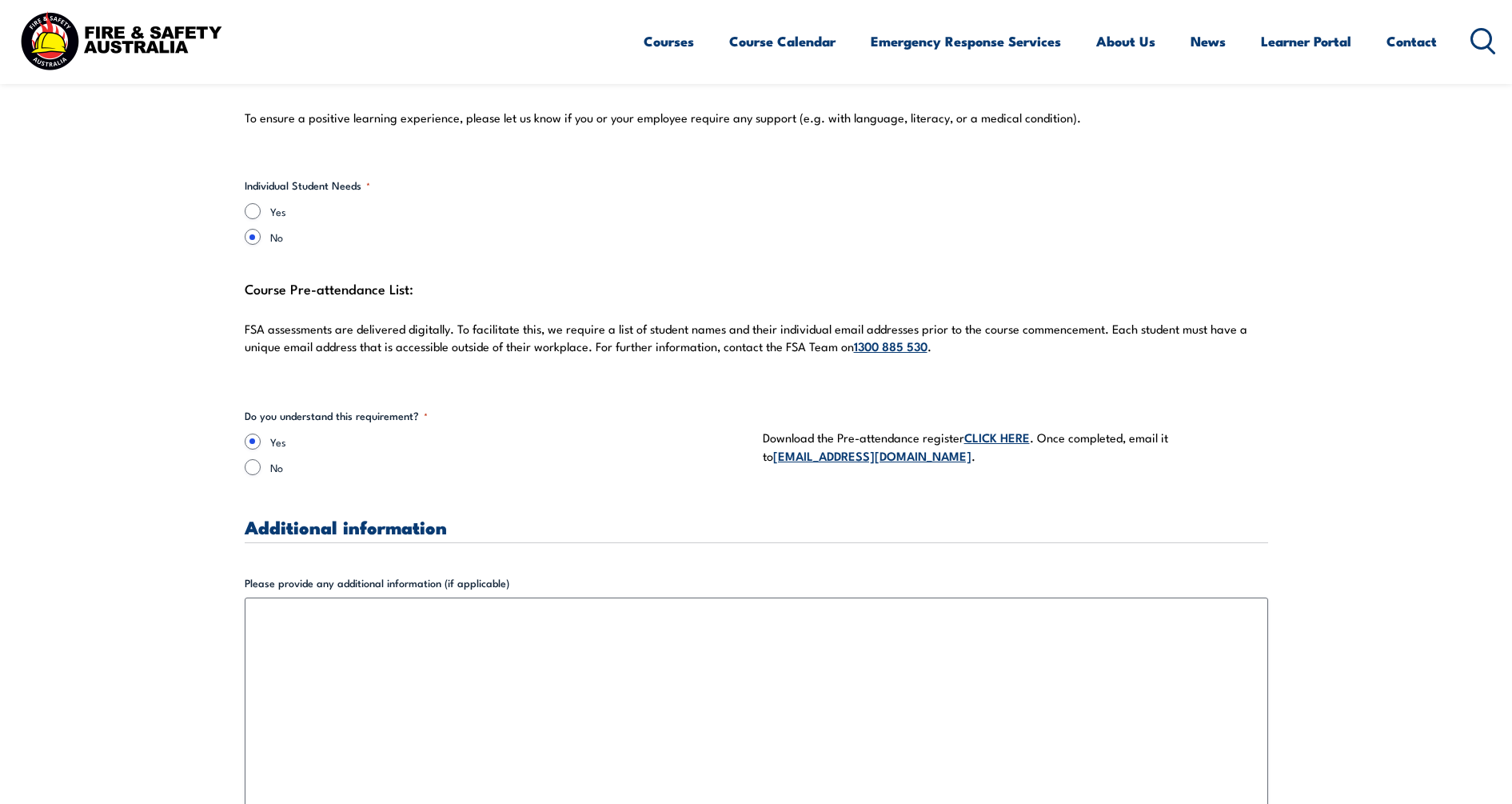
scroll to position [4797, 0]
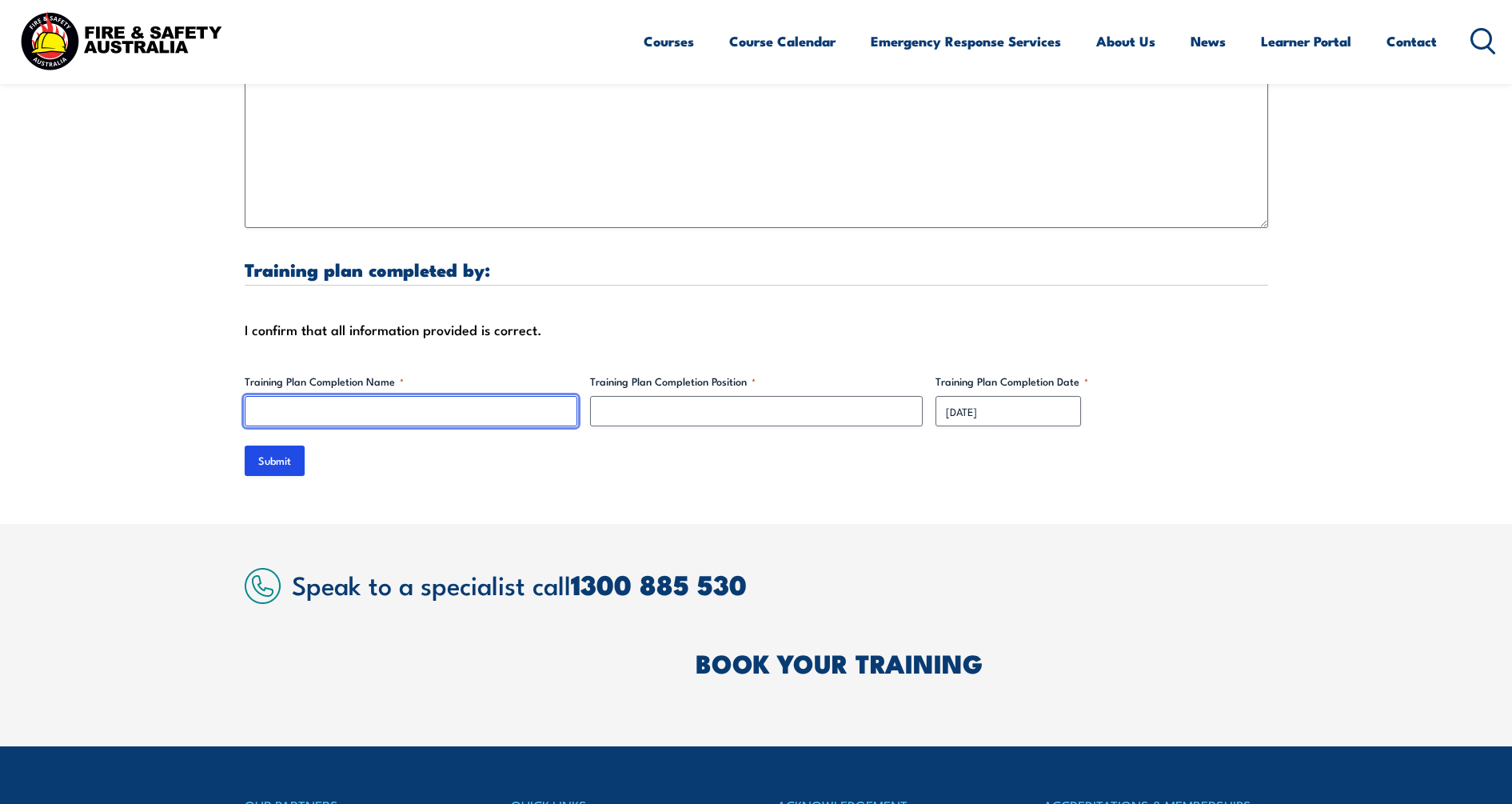
click at [457, 397] on input "Training Plan Completion Name *" at bounding box center [411, 411] width 333 height 31
type input "z"
type input "[PERSON_NAME]"
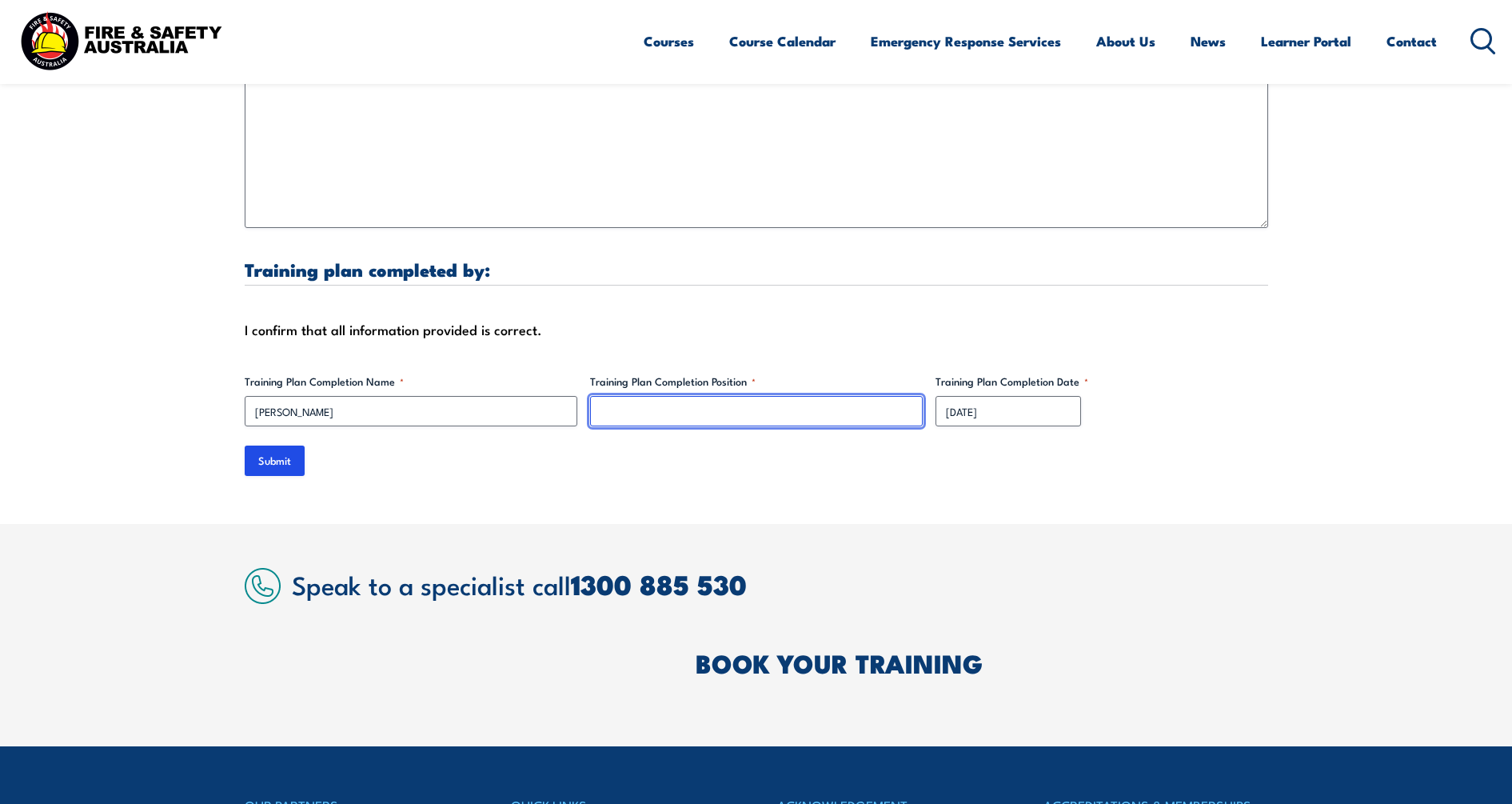
click at [737, 405] on input "Training Plan Completion Position *" at bounding box center [756, 411] width 333 height 31
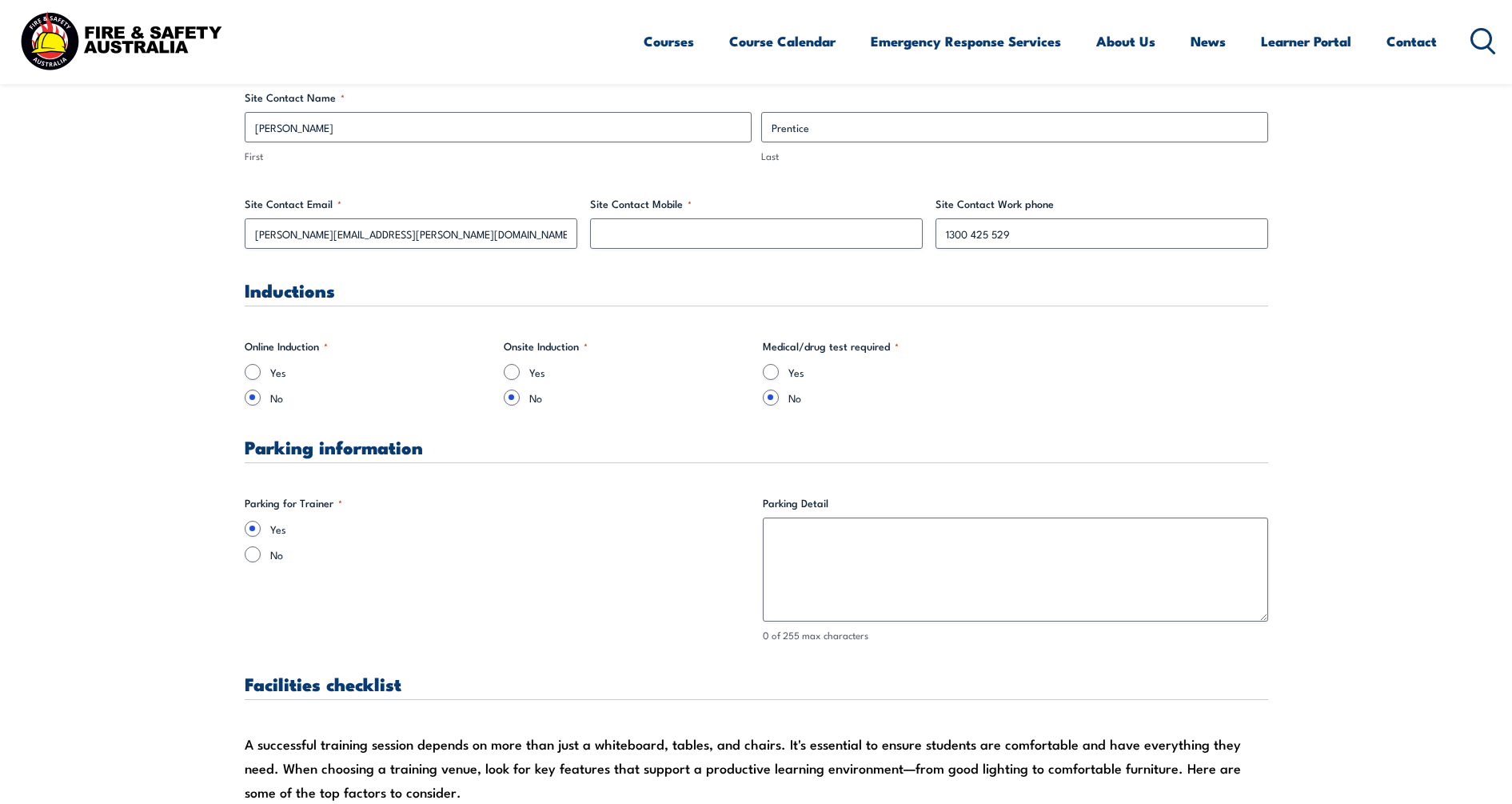
scroll to position [899, 0]
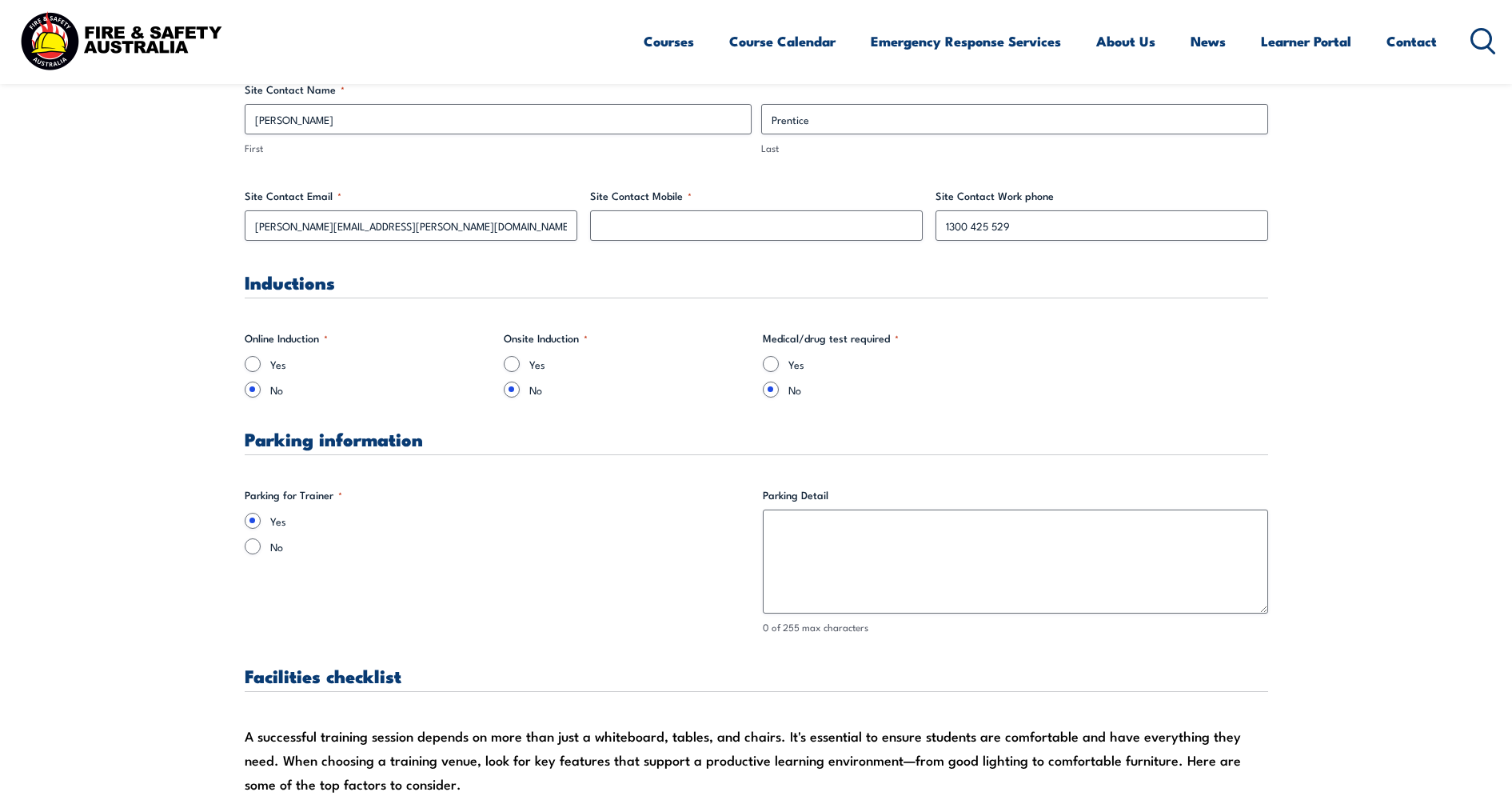
type input "Safety Manager"
click at [531, 365] on label "Yes" at bounding box center [640, 363] width 221 height 16
click at [520, 365] on input "Yes" at bounding box center [512, 363] width 16 height 16
radio input "true"
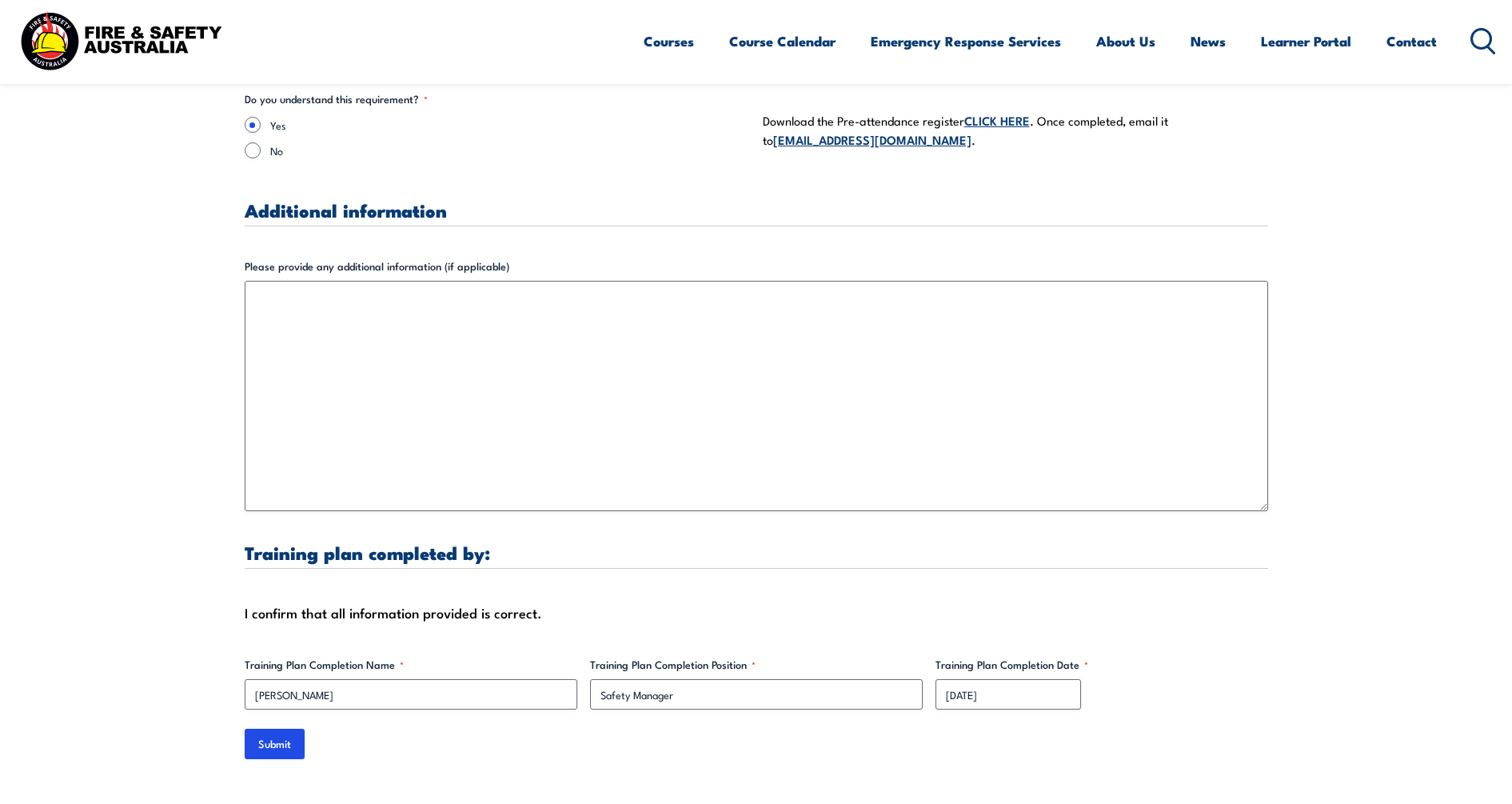
scroll to position [4697, 0]
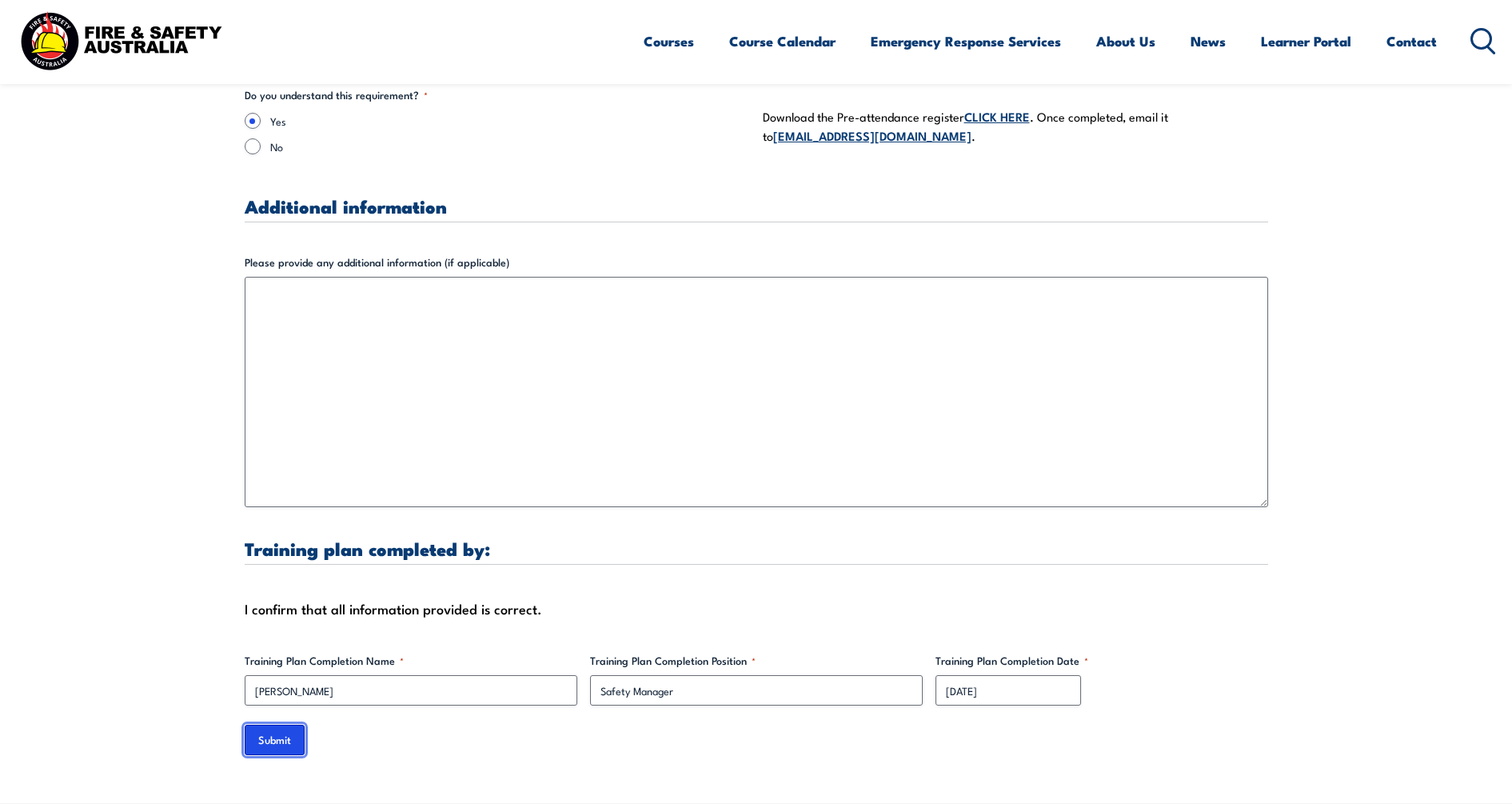
click at [263, 734] on input "Submit" at bounding box center [274, 740] width 60 height 31
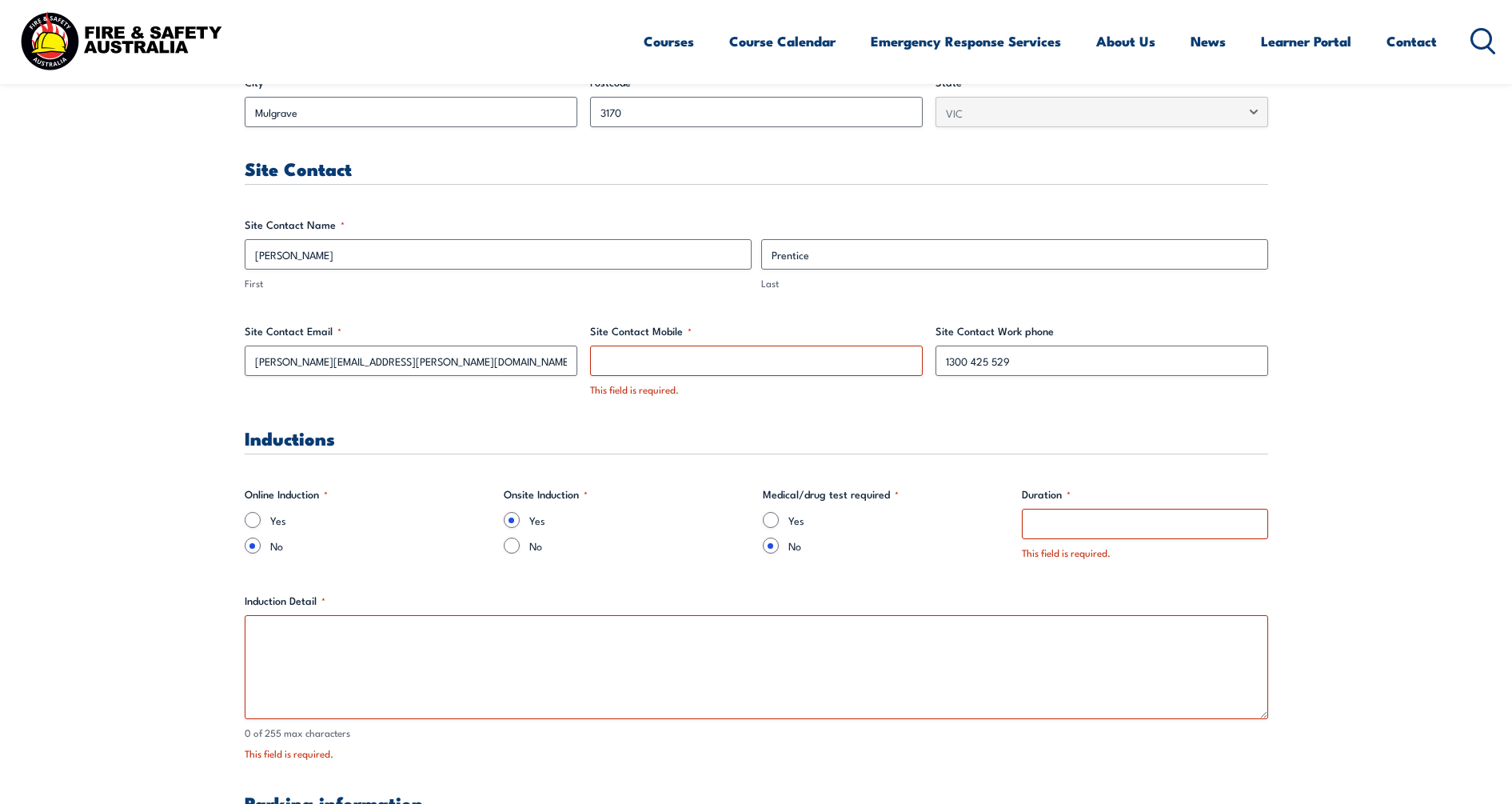
scroll to position [829, 0]
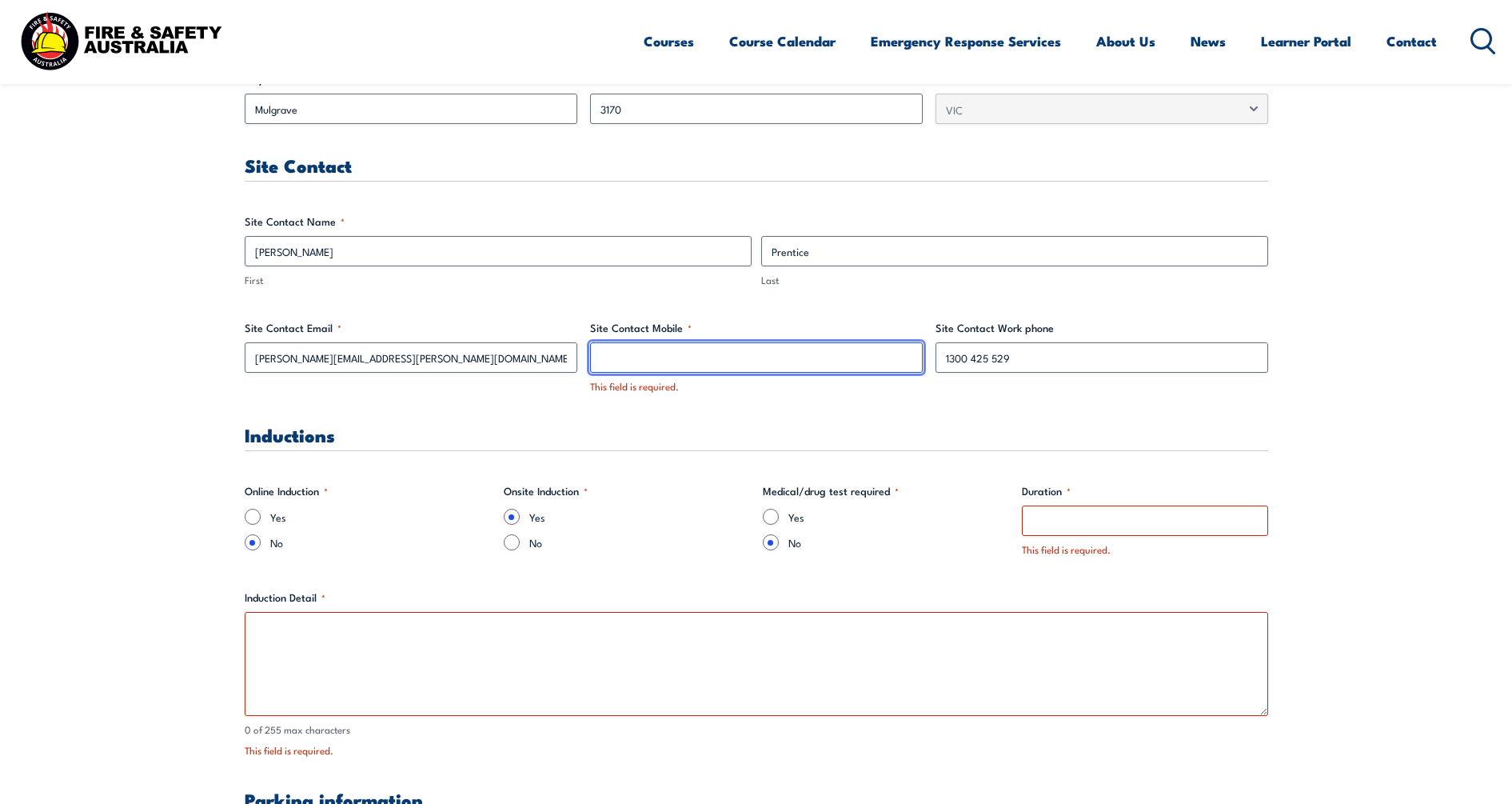
click at [672, 355] on input "Site Contact Mobile *" at bounding box center [756, 357] width 333 height 31
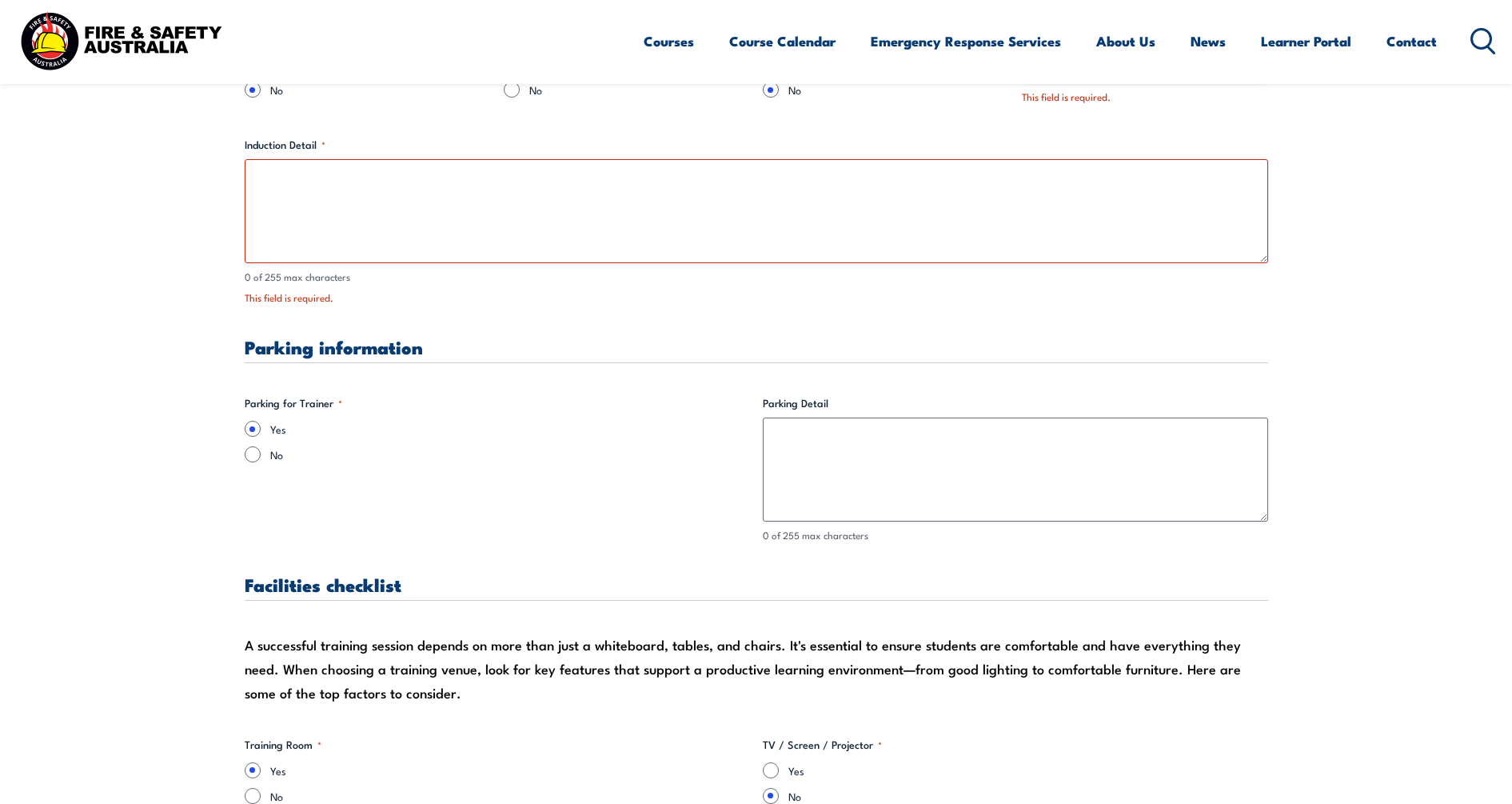
scroll to position [929, 0]
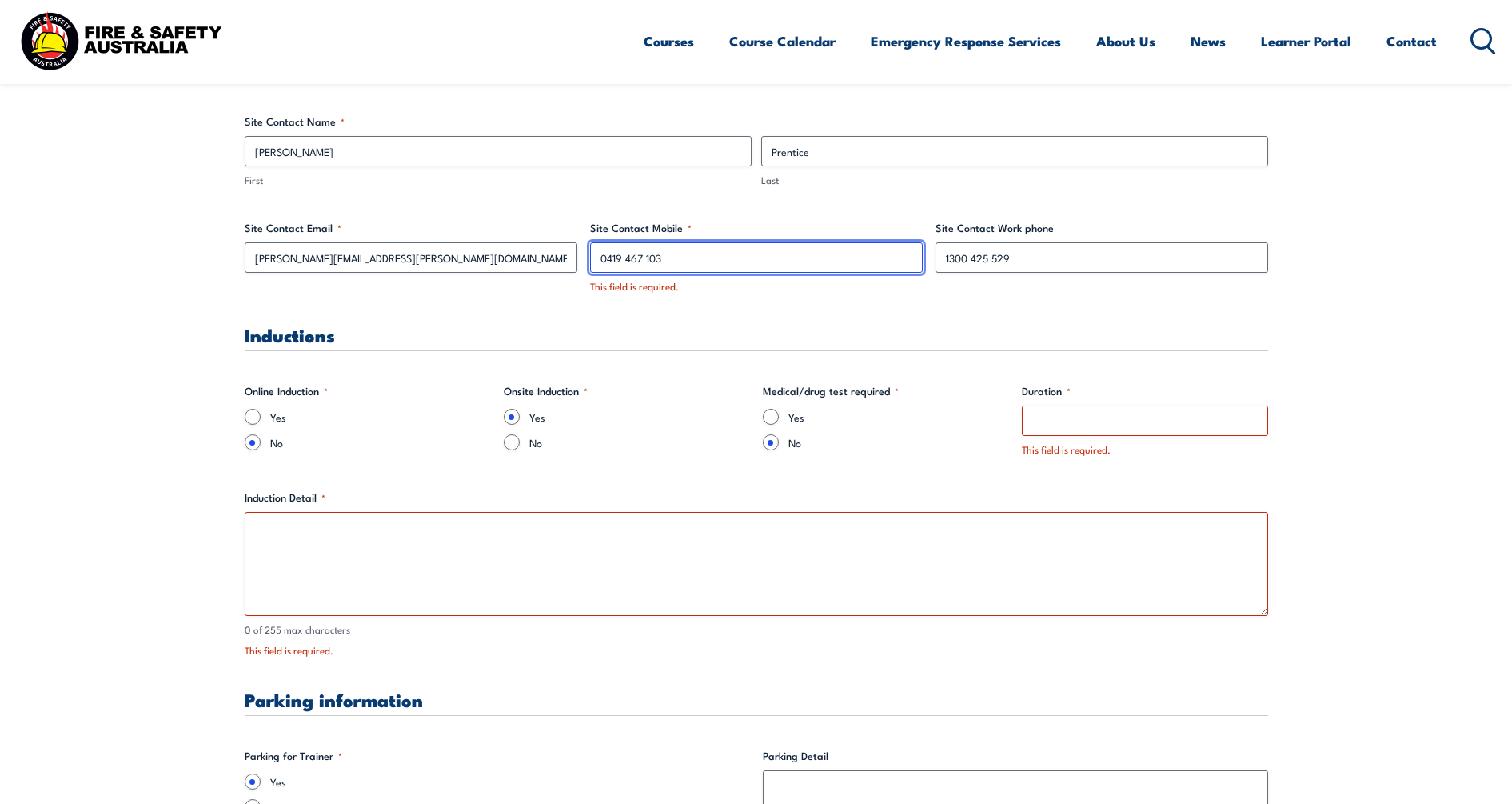
type input "0419 467 103"
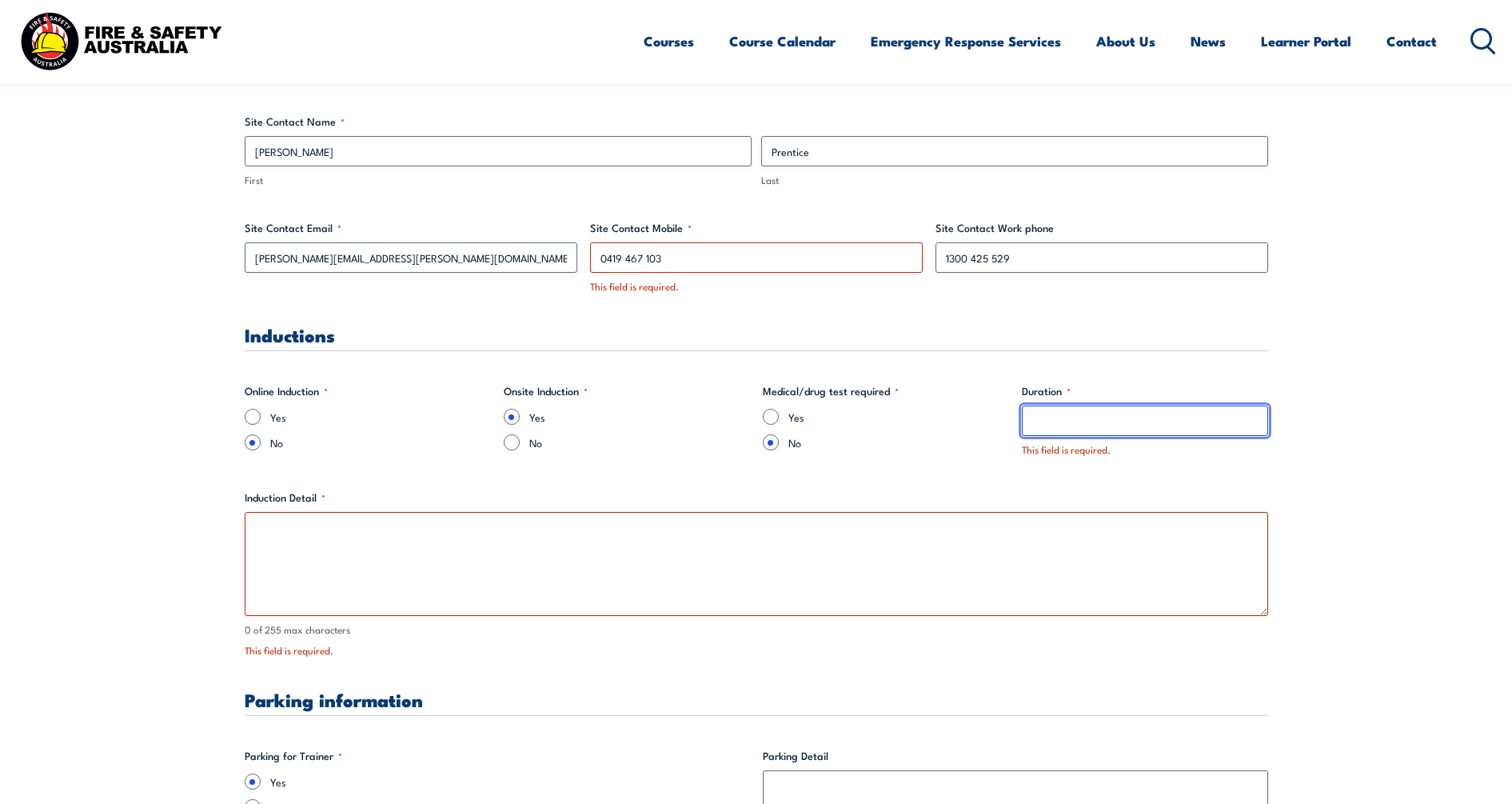
click at [1107, 417] on input "Duration *" at bounding box center [1145, 420] width 247 height 31
type input "."
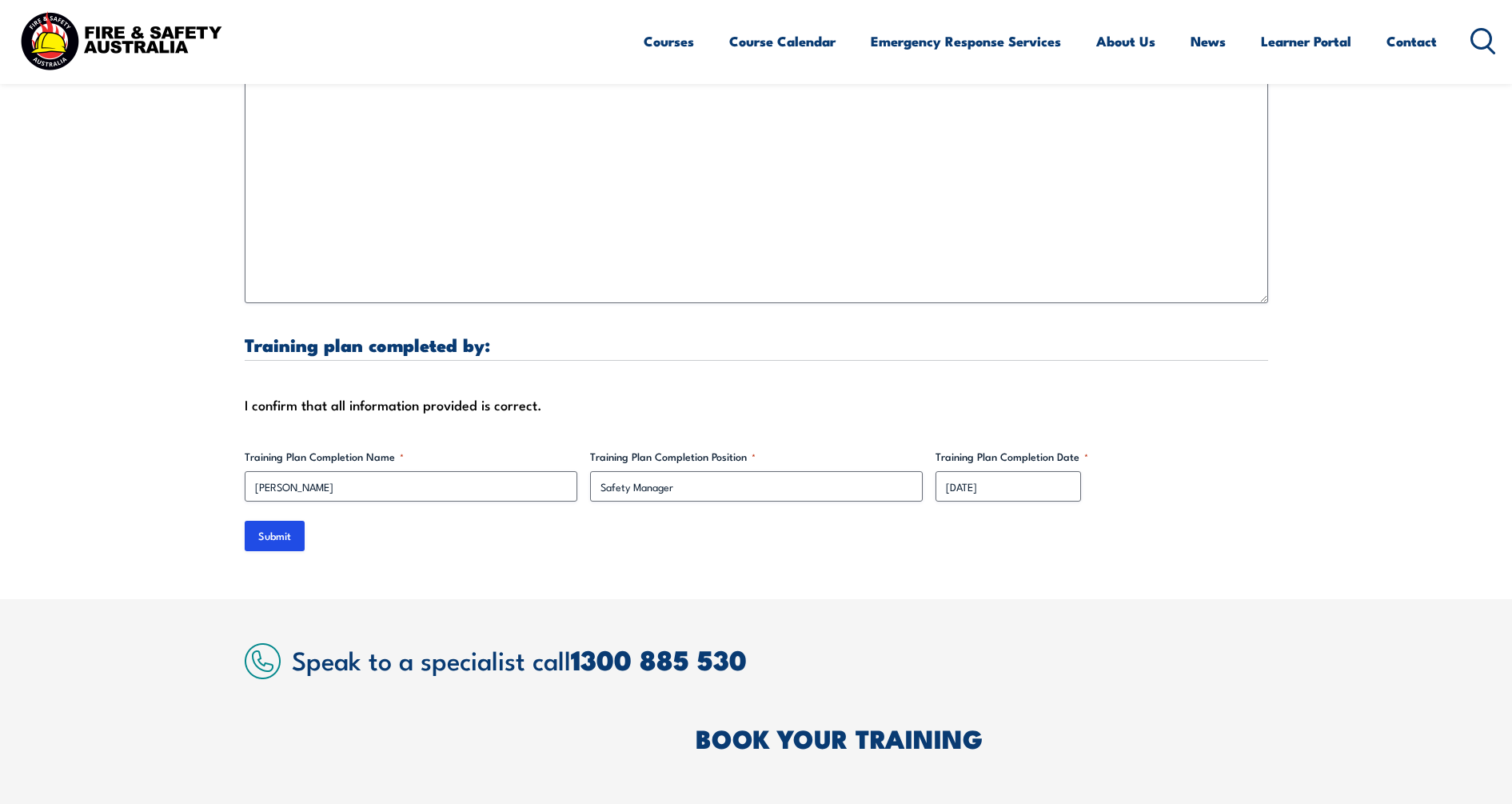
scroll to position [5127, 0]
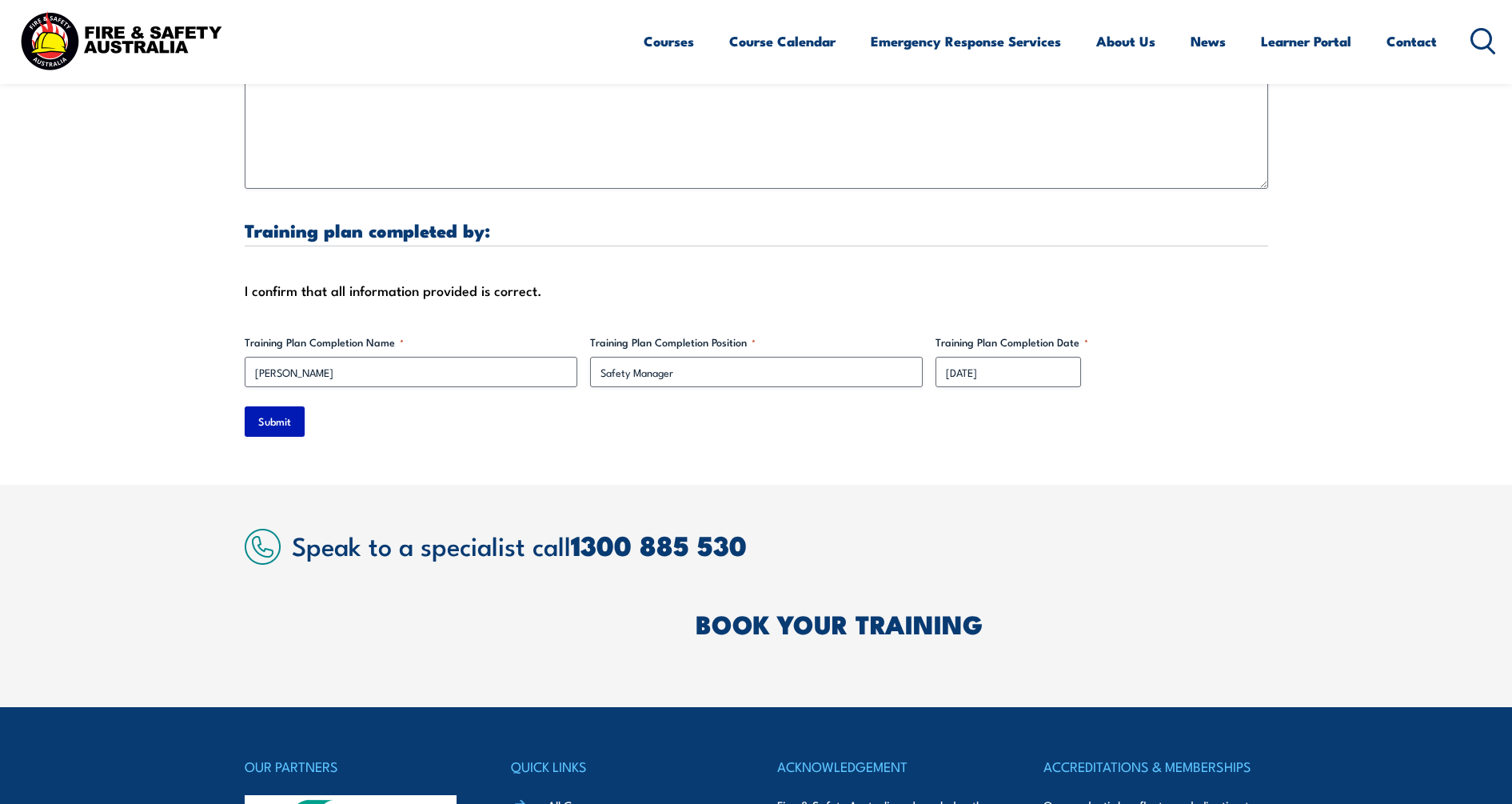
type input "0"
click at [278, 406] on input "Submit" at bounding box center [274, 421] width 60 height 31
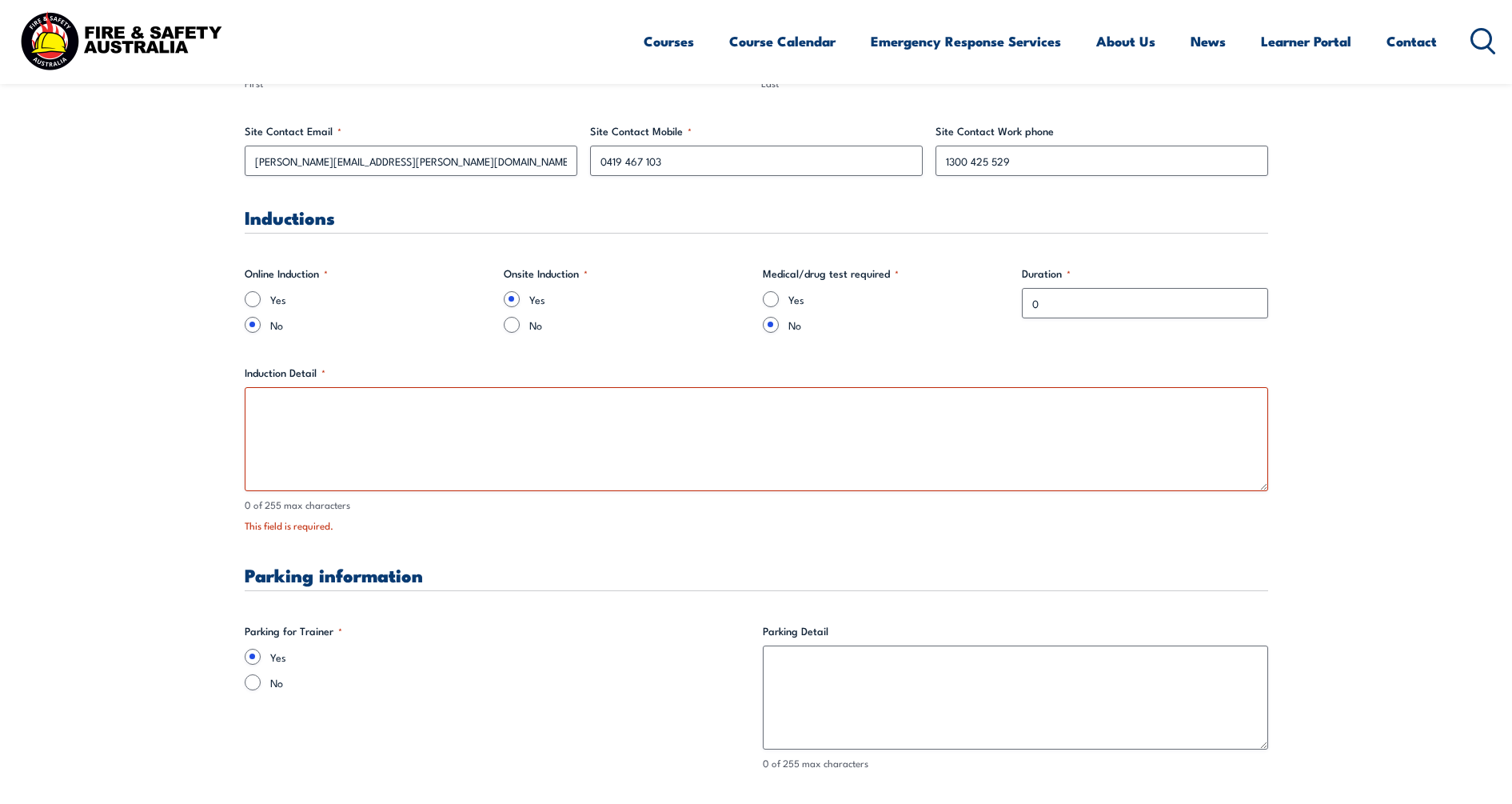
scroll to position [729, 0]
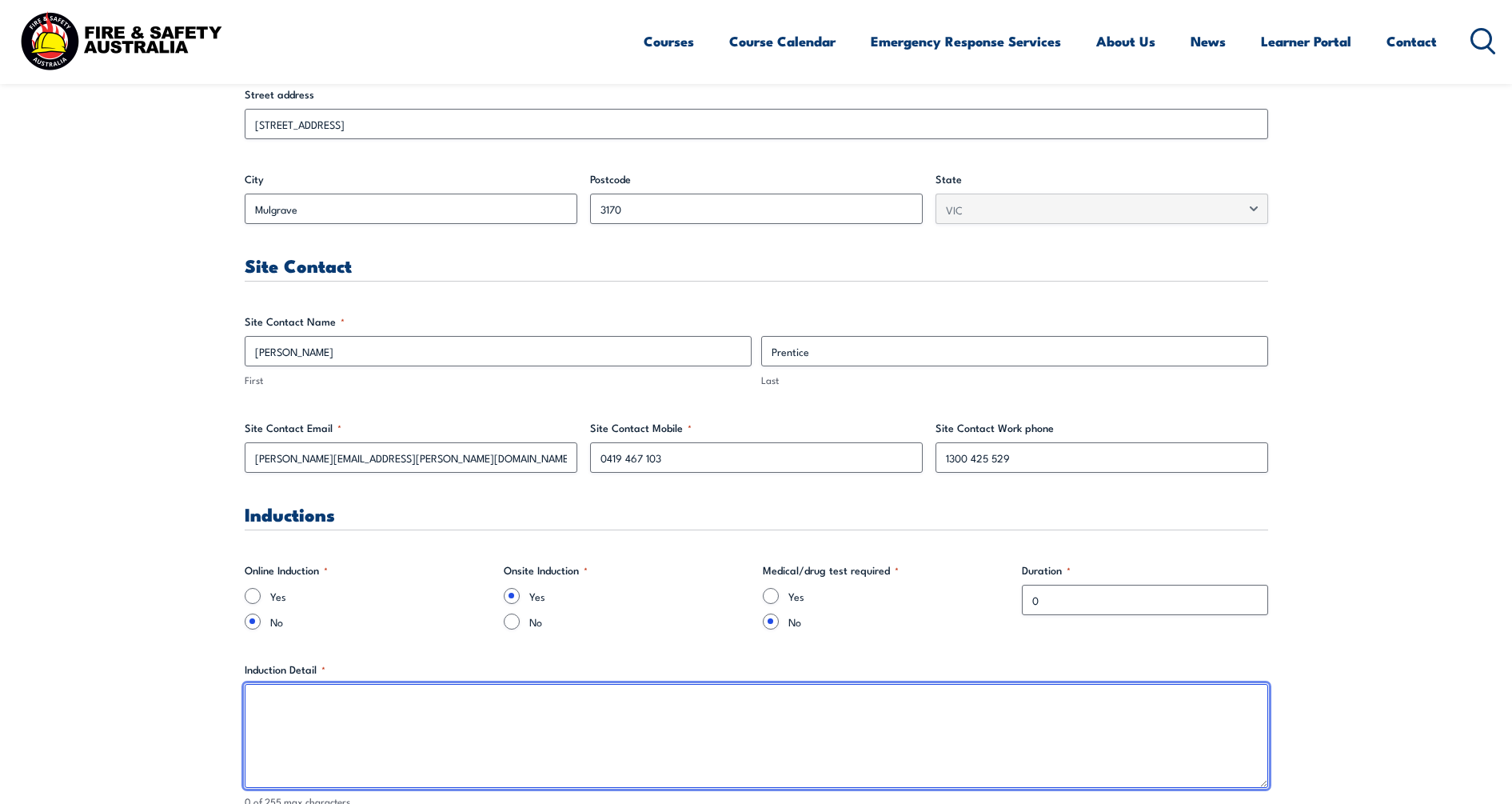
click at [454, 752] on textarea "Induction Detail *" at bounding box center [756, 735] width 1024 height 104
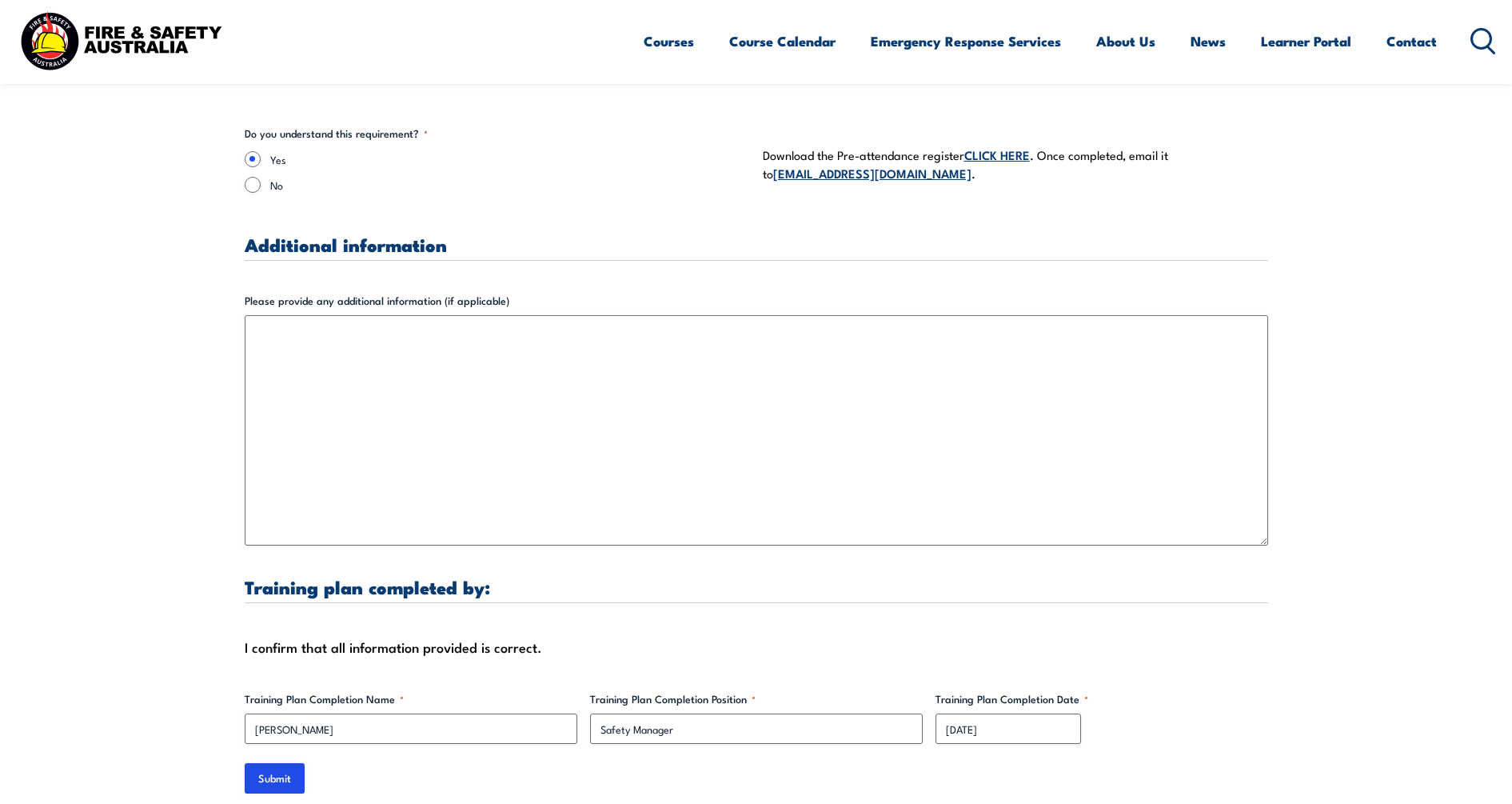
scroll to position [4827, 0]
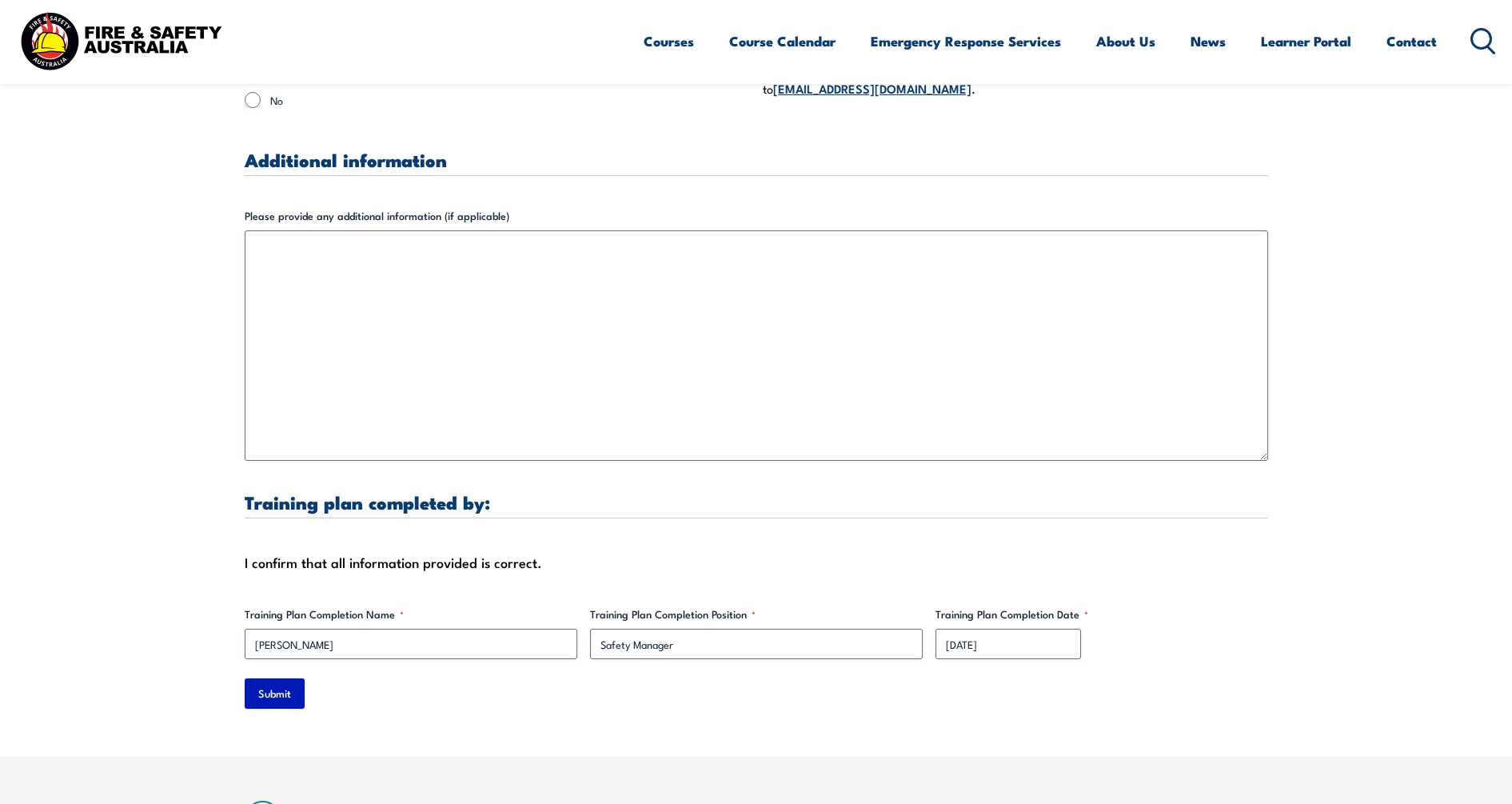
type textarea "go to site via reception and Nicholas will induct the staff member"
click at [287, 679] on input "Submit" at bounding box center [274, 693] width 60 height 31
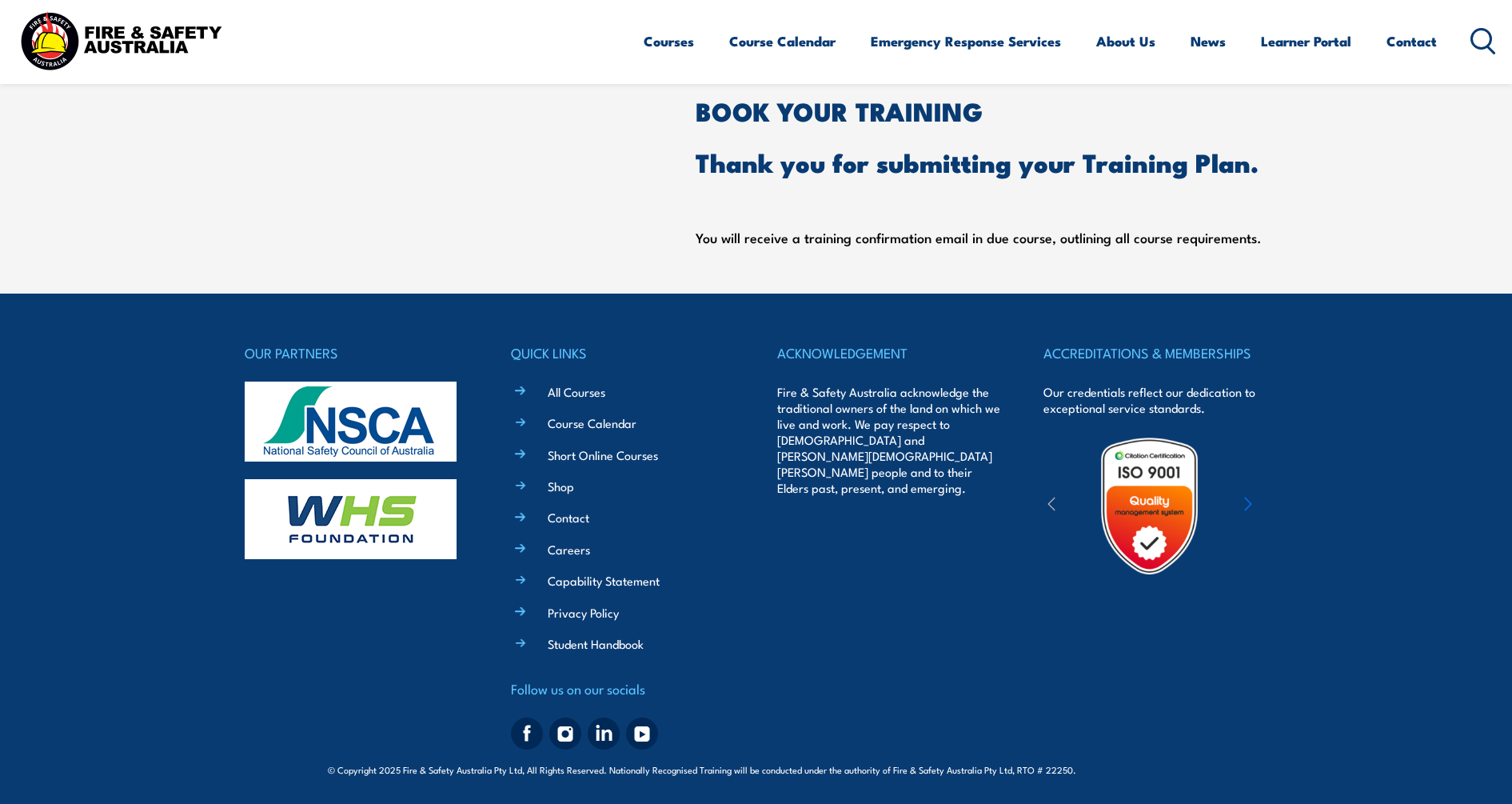
scroll to position [0, 0]
